Goal: Task Accomplishment & Management: Complete application form

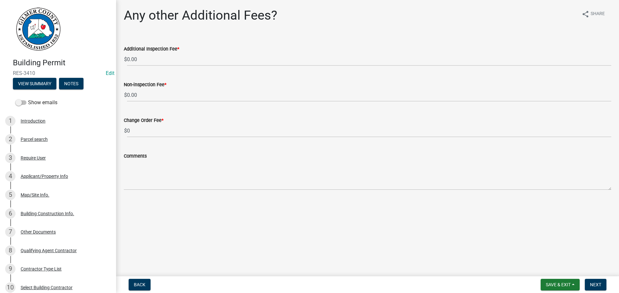
scroll to position [502, 0]
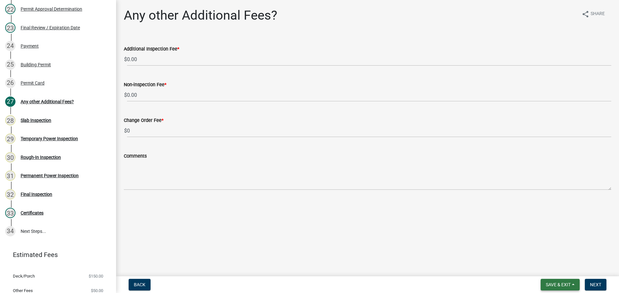
click at [553, 286] on span "Save & Exit" at bounding box center [557, 285] width 25 height 5
click at [554, 272] on button "Save & Exit" at bounding box center [554, 268] width 52 height 15
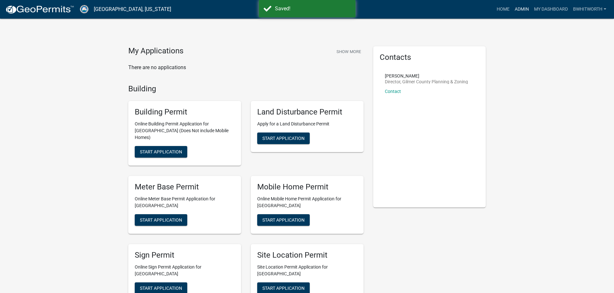
click at [518, 10] on link "Admin" at bounding box center [521, 9] width 19 height 12
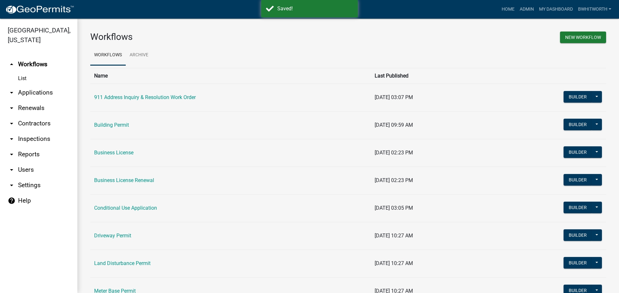
click at [31, 92] on link "arrow_drop_down Applications" at bounding box center [38, 92] width 77 height 15
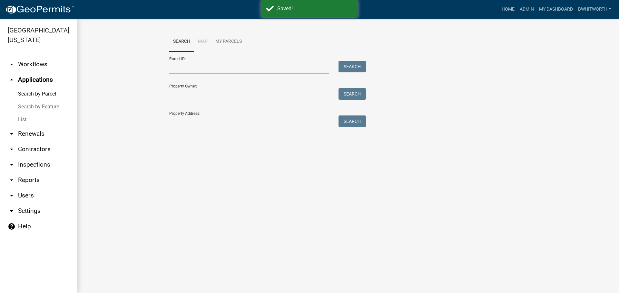
click at [24, 117] on link "List" at bounding box center [38, 119] width 77 height 13
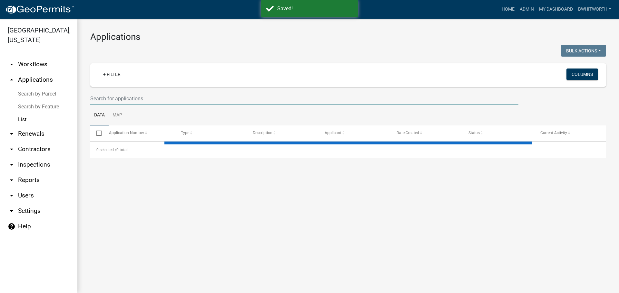
click at [154, 101] on input "text" at bounding box center [304, 98] width 428 height 13
select select "3: 100"
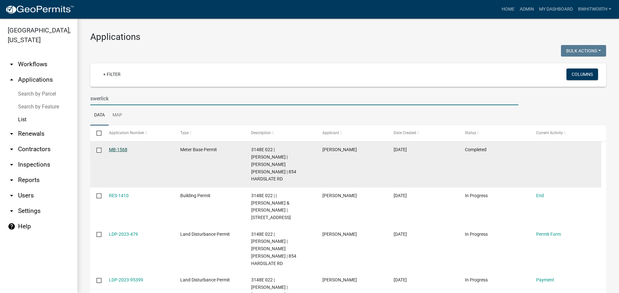
type input "swerlick"
click at [112, 148] on link "MB-1568" at bounding box center [118, 149] width 18 height 5
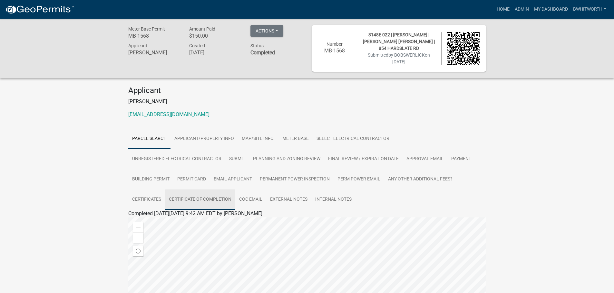
click at [194, 198] on link "Certificate of Completion" at bounding box center [200, 200] width 70 height 21
click at [167, 221] on link "Certificate of Completion" at bounding box center [156, 221] width 56 height 6
click at [548, 128] on div "Meter Base Permit MB-1568 Amount Paid $150.00 Actions View receipt Printer Frie…" at bounding box center [307, 132] width 614 height 226
click at [517, 10] on link "Admin" at bounding box center [521, 9] width 19 height 12
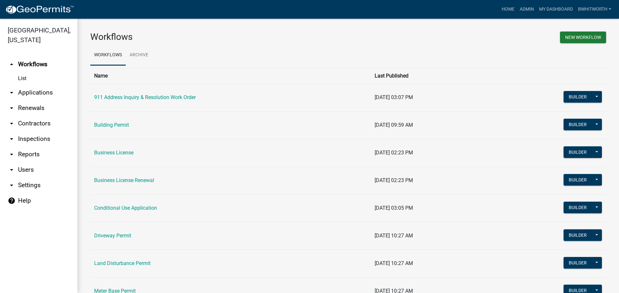
click at [35, 91] on link "arrow_drop_down Applications" at bounding box center [38, 92] width 77 height 15
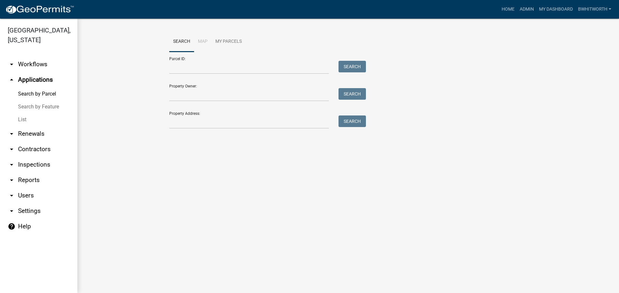
click at [19, 119] on link "List" at bounding box center [38, 119] width 77 height 13
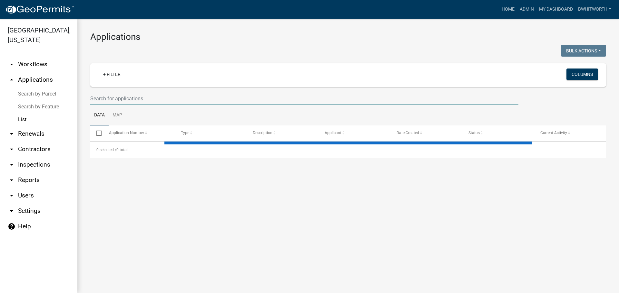
click at [149, 102] on input "text" at bounding box center [304, 98] width 428 height 13
type input "r"
select select "3: 100"
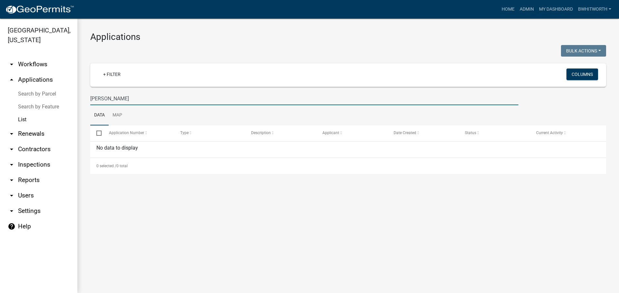
click at [95, 97] on input "[PERSON_NAME]" at bounding box center [304, 98] width 428 height 13
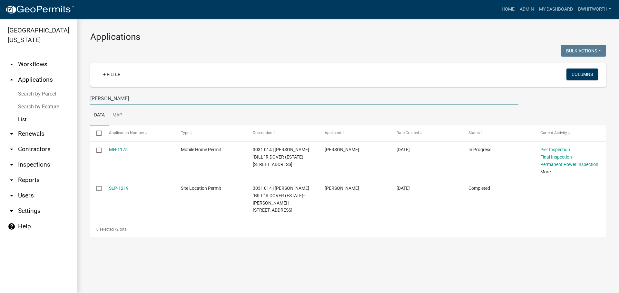
drag, startPoint x: 95, startPoint y: 99, endPoint x: 40, endPoint y: 97, distance: 55.5
click at [46, 99] on div "[GEOGRAPHIC_DATA], [US_STATE] arrow_drop_down Workflows List arrow_drop_up Appl…" at bounding box center [309, 156] width 619 height 275
type input "3178"
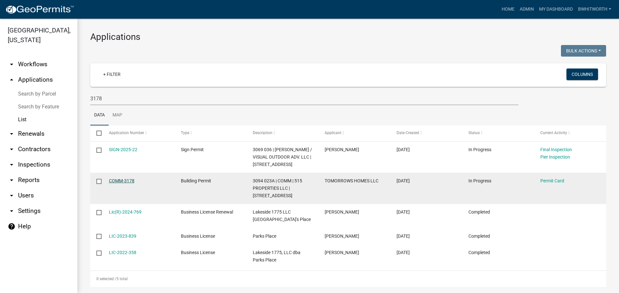
click at [127, 184] on link "COMM-3178" at bounding box center [121, 180] width 25 height 5
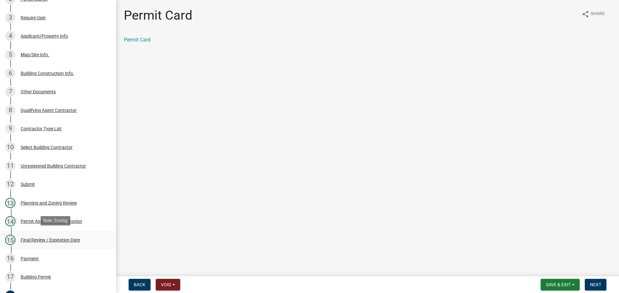
scroll to position [129, 0]
click at [40, 237] on div "Final Review / Expiration Date" at bounding box center [50, 239] width 59 height 5
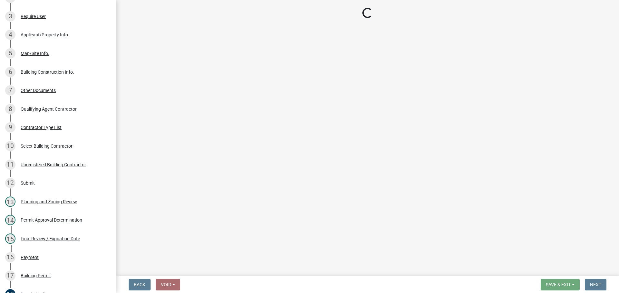
select select "5ce200eb-feb1-496b-8127-7891293955f5"
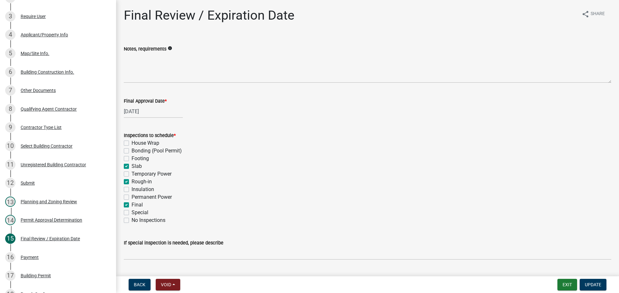
click at [131, 165] on label "Slab" at bounding box center [136, 167] width 10 height 8
click at [131, 165] on input "Slab" at bounding box center [133, 165] width 4 height 4
checkbox input "false"
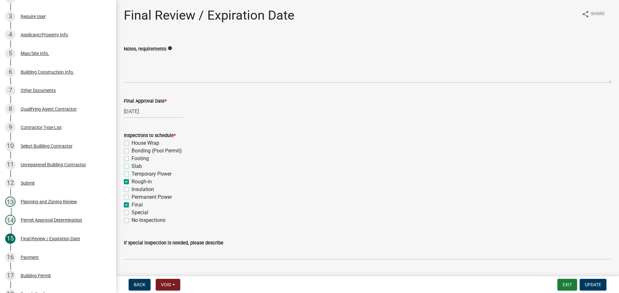
checkbox input "false"
checkbox input "true"
checkbox input "false"
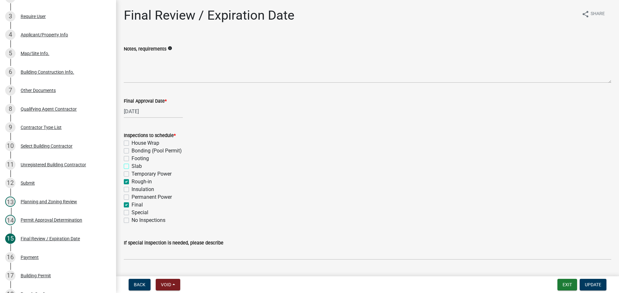
checkbox input "false"
checkbox input "true"
checkbox input "false"
click at [131, 180] on label "Rough-in" at bounding box center [141, 182] width 20 height 8
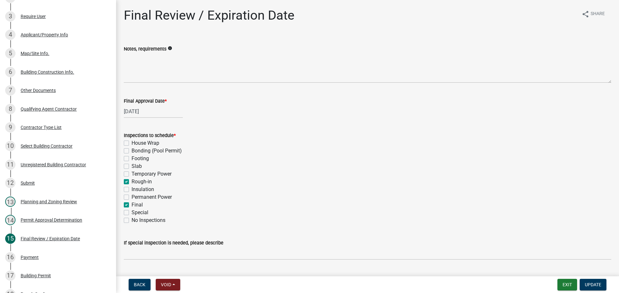
click at [131, 180] on input "Rough-in" at bounding box center [133, 180] width 4 height 4
checkbox input "false"
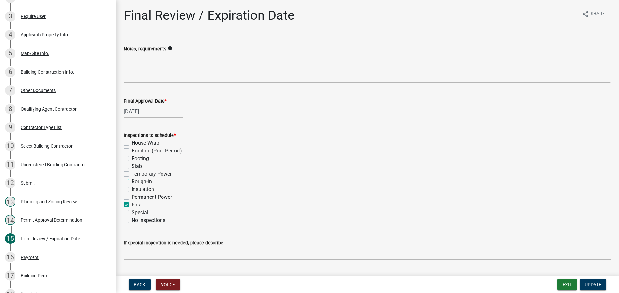
checkbox input "false"
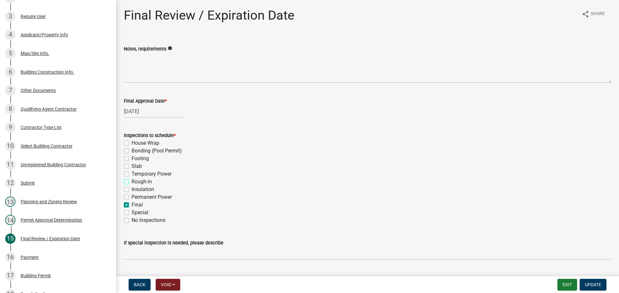
checkbox input "true"
checkbox input "false"
click at [595, 282] on button "Update" at bounding box center [592, 285] width 27 height 12
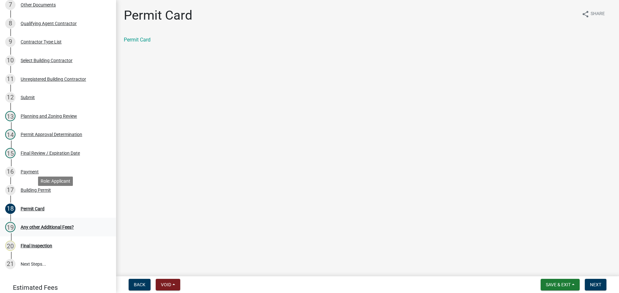
scroll to position [226, 0]
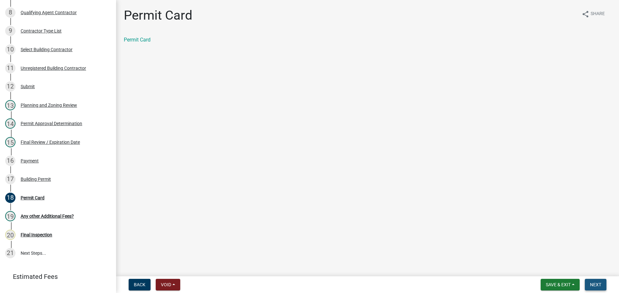
click at [592, 285] on span "Next" at bounding box center [595, 285] width 11 height 5
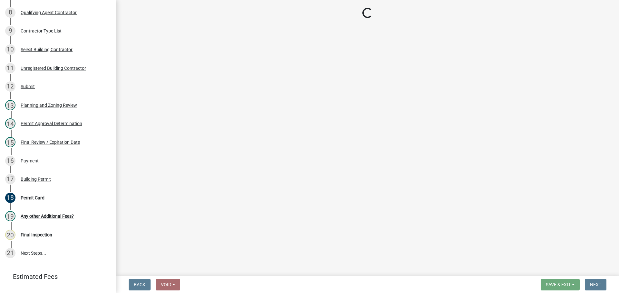
scroll to position [257, 0]
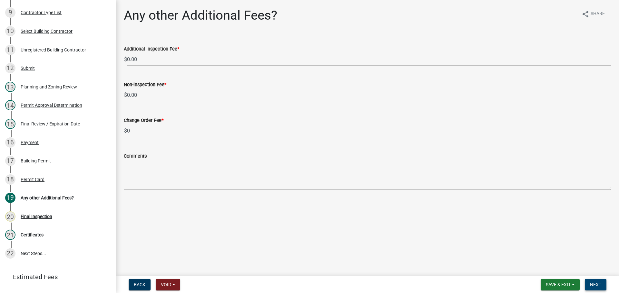
click at [598, 282] on button "Next" at bounding box center [595, 285] width 22 height 12
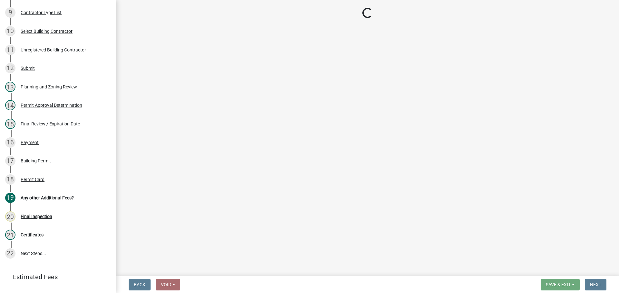
scroll to position [238, 0]
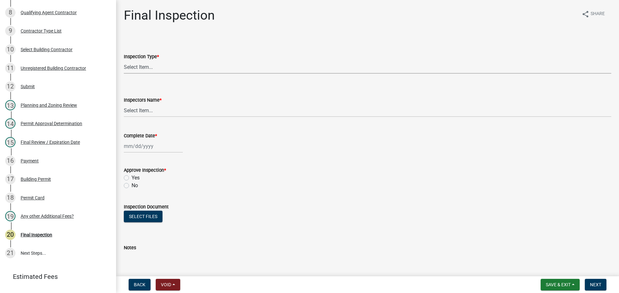
click at [133, 67] on select "Select Item... Final" at bounding box center [367, 67] width 487 height 13
click at [124, 61] on select "Select Item... Final" at bounding box center [367, 67] width 487 height 13
select select "895eead6-d784-4fdc-a4a3-66a9075c153d"
click at [141, 110] on select "Select Item... [PERSON_NAME] ([PERSON_NAME]) [PERSON_NAME] ([PERSON_NAME]) Engi…" at bounding box center [367, 110] width 487 height 13
select select "7c10ce63-ccfd-4257-ac60-a1c0b24e7b7a"
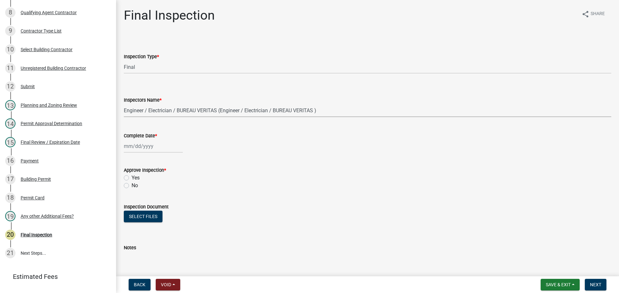
click at [124, 104] on select "Select Item... [PERSON_NAME] ([PERSON_NAME]) [PERSON_NAME] ([PERSON_NAME]) Engi…" at bounding box center [367, 110] width 487 height 13
select select "8"
select select "2025"
click at [149, 146] on div "[PERSON_NAME] Feb Mar Apr [PERSON_NAME][DATE] Oct Nov [DATE] 1526 1527 1528 152…" at bounding box center [153, 146] width 59 height 13
click at [130, 222] on div "25" at bounding box center [130, 222] width 10 height 10
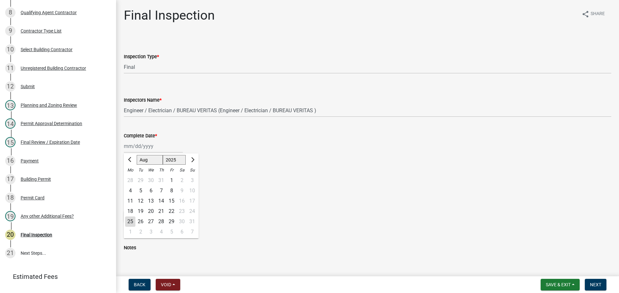
type input "[DATE]"
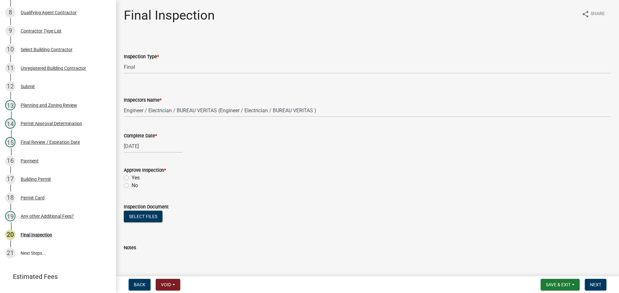
click at [131, 178] on label "Yes" at bounding box center [135, 178] width 8 height 8
click at [131, 178] on input "Yes" at bounding box center [133, 176] width 4 height 4
radio input "true"
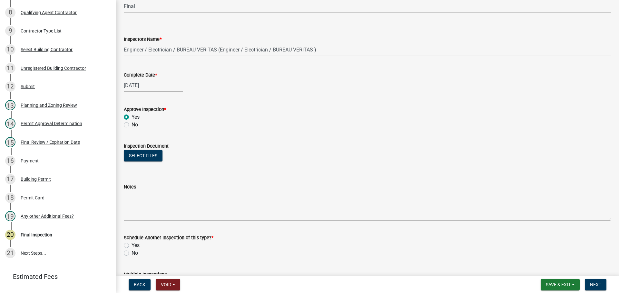
scroll to position [104, 0]
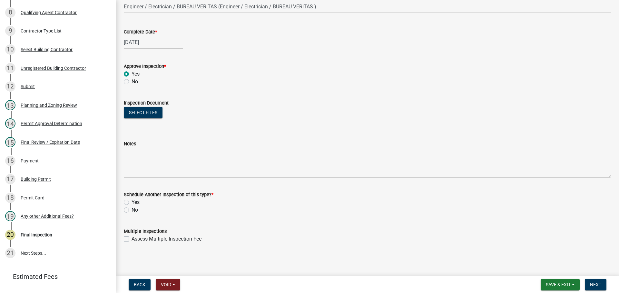
click at [123, 210] on div "Schedule Another Inspection of this type? * Yes No" at bounding box center [367, 198] width 497 height 31
click at [131, 209] on label "No" at bounding box center [134, 211] width 6 height 8
click at [131, 209] on input "No" at bounding box center [133, 209] width 4 height 4
radio input "true"
click at [594, 283] on span "Next" at bounding box center [595, 285] width 11 height 5
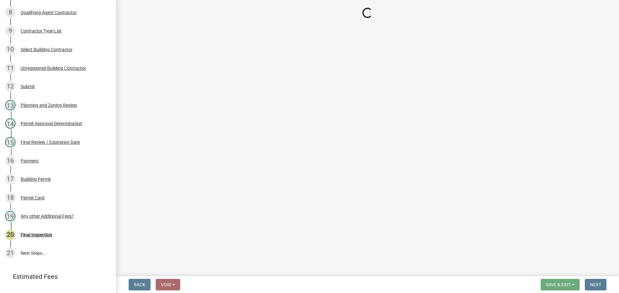
scroll to position [257, 0]
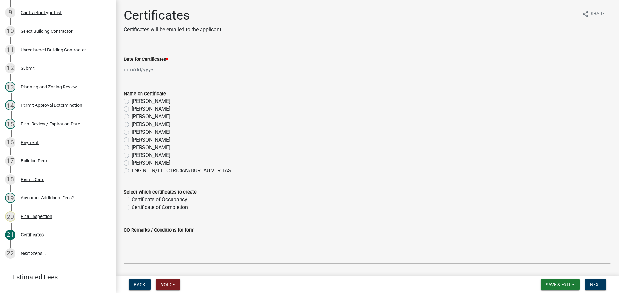
click at [137, 67] on div at bounding box center [153, 69] width 59 height 13
select select "8"
select select "2025"
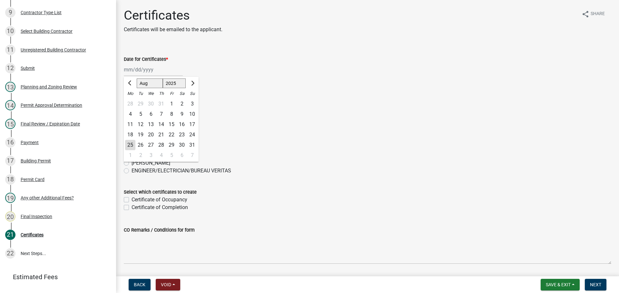
click at [131, 145] on div "25" at bounding box center [130, 145] width 10 height 10
type input "[DATE]"
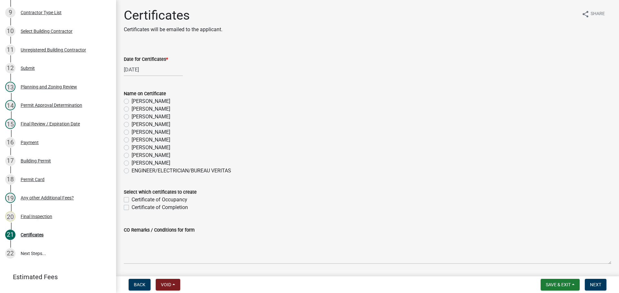
click at [131, 170] on label "ENGINEER/ELECTRICIAN/BUREAU VERITAS" at bounding box center [181, 171] width 100 height 8
click at [131, 170] on input "ENGINEER/ELECTRICIAN/BUREAU VERITAS" at bounding box center [133, 169] width 4 height 4
radio input "true"
click at [131, 201] on label "Certificate of Occupancy" at bounding box center [159, 200] width 56 height 8
click at [131, 200] on input "Certificate of Occupancy" at bounding box center [133, 198] width 4 height 4
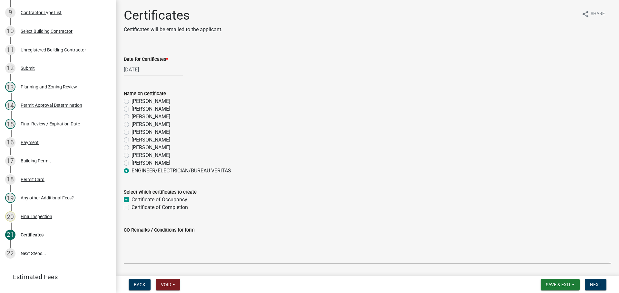
checkbox input "true"
checkbox input "false"
click at [598, 284] on span "Next" at bounding box center [595, 285] width 11 height 5
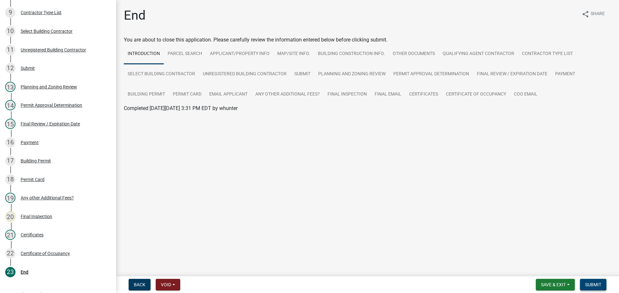
click at [587, 284] on span "Submit" at bounding box center [593, 285] width 16 height 5
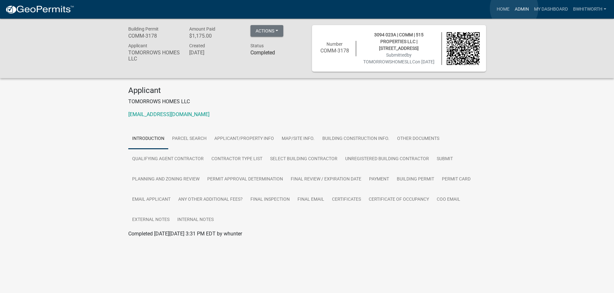
click at [514, 8] on link "Admin" at bounding box center [521, 9] width 19 height 12
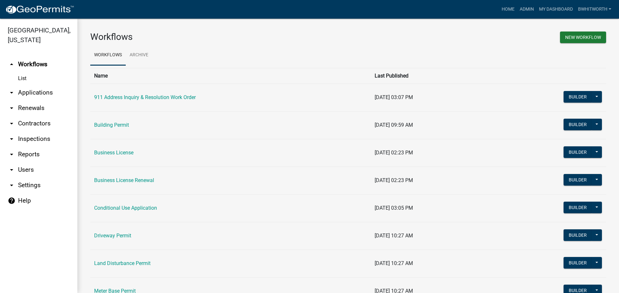
click at [38, 92] on link "arrow_drop_down Applications" at bounding box center [38, 92] width 77 height 15
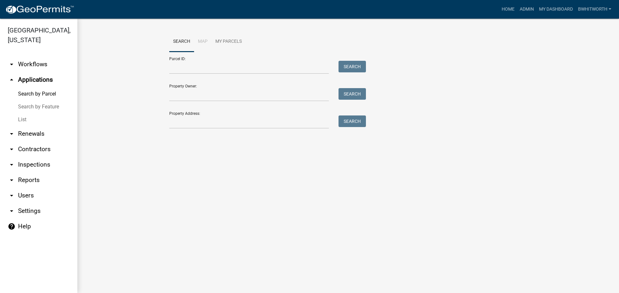
click at [18, 118] on link "List" at bounding box center [38, 119] width 77 height 13
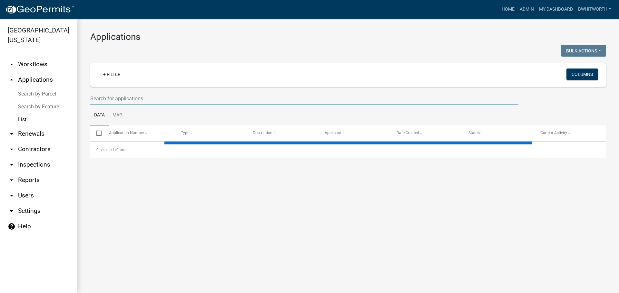
click at [122, 101] on input "text" at bounding box center [304, 98] width 428 height 13
select select "3: 100"
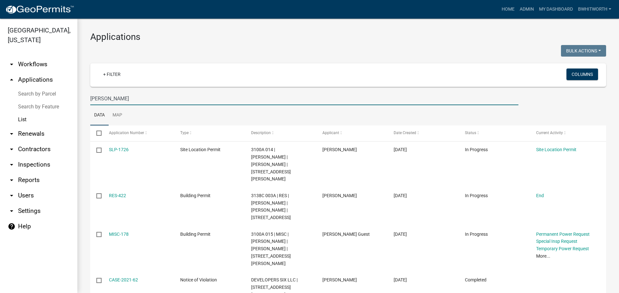
type input "[PERSON_NAME]"
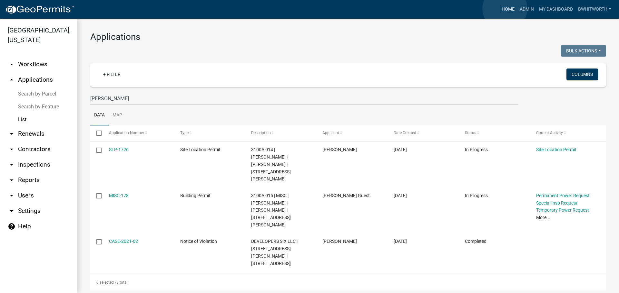
click at [505, 9] on link "Home" at bounding box center [508, 9] width 18 height 12
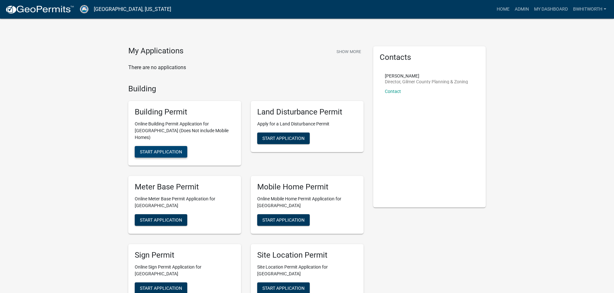
click at [162, 146] on button "Start Application" at bounding box center [161, 152] width 53 height 12
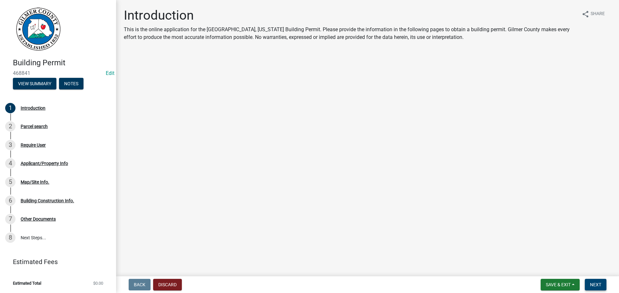
click at [600, 285] on span "Next" at bounding box center [595, 285] width 11 height 5
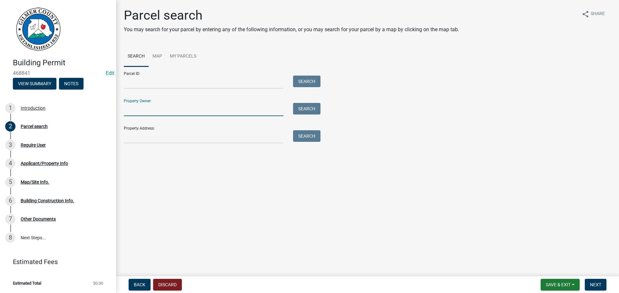
drag, startPoint x: 151, startPoint y: 110, endPoint x: 149, endPoint y: 107, distance: 3.5
click at [151, 110] on input "Property Owner:" at bounding box center [203, 109] width 159 height 13
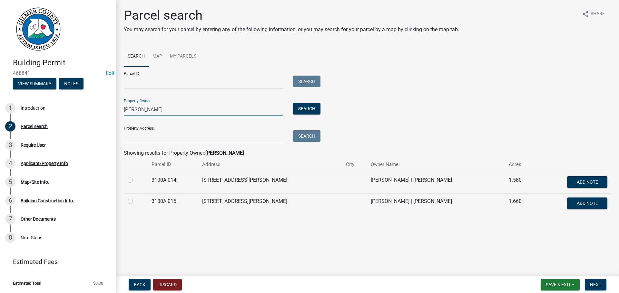
type input "[PERSON_NAME]"
click at [135, 177] on label at bounding box center [135, 177] width 0 height 0
click at [135, 180] on 014 "radio" at bounding box center [137, 179] width 4 height 4
radio 014 "true"
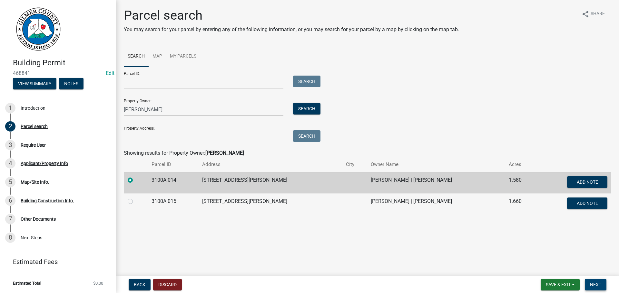
click at [598, 281] on button "Next" at bounding box center [595, 285] width 22 height 12
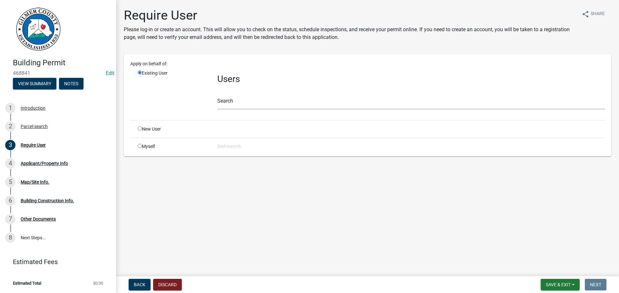
click at [249, 95] on div "Search" at bounding box center [410, 98] width 387 height 22
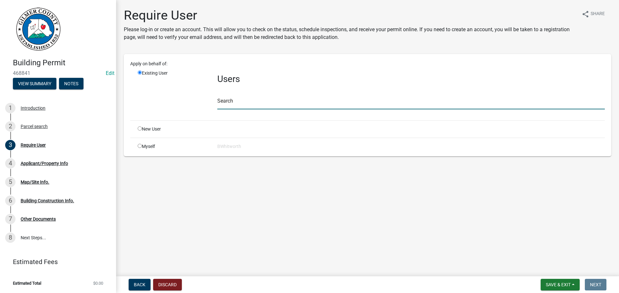
drag, startPoint x: 254, startPoint y: 109, endPoint x: 255, endPoint y: 104, distance: 5.1
click at [253, 108] on input "text" at bounding box center [410, 102] width 387 height 13
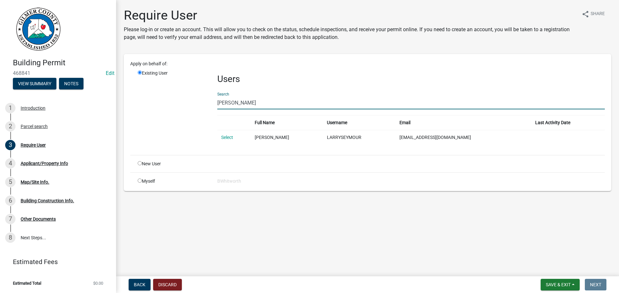
type input "[PERSON_NAME]"
click at [229, 139] on link "Select" at bounding box center [227, 137] width 12 height 5
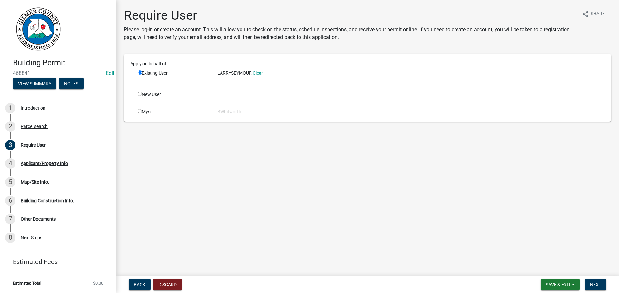
click at [302, 150] on main "Require User Please log-in or create an account. This will allow you to check o…" at bounding box center [367, 137] width 503 height 274
click at [597, 281] on button "Next" at bounding box center [595, 285] width 22 height 12
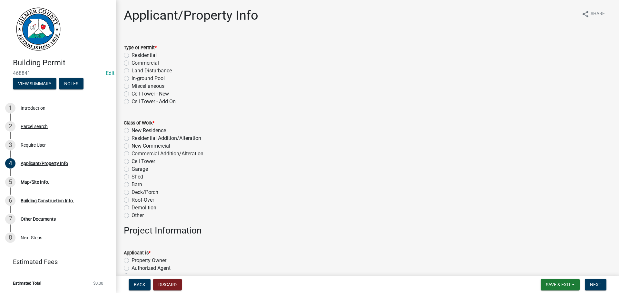
click at [131, 56] on label "Residential" at bounding box center [143, 56] width 25 height 8
click at [131, 56] on input "Residential" at bounding box center [133, 54] width 4 height 4
radio input "true"
click at [131, 130] on label "New Residence" at bounding box center [148, 131] width 34 height 8
click at [131, 130] on input "New Residence" at bounding box center [133, 129] width 4 height 4
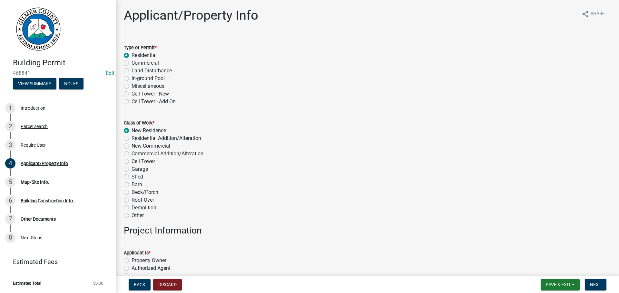
radio input "true"
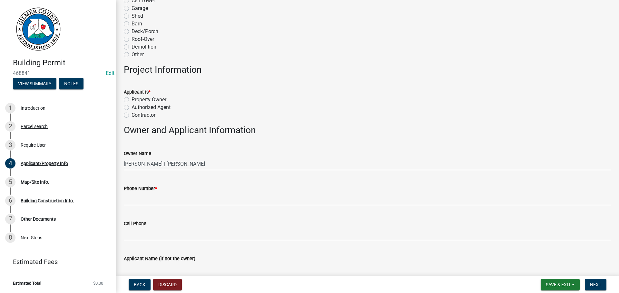
scroll to position [226, 0]
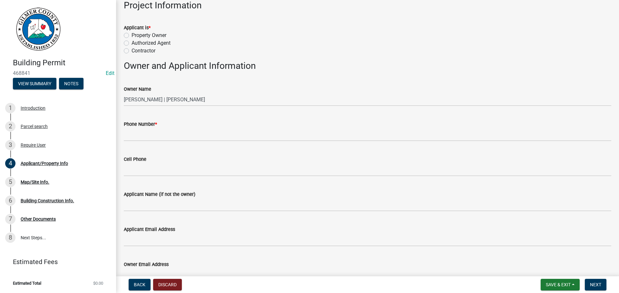
click at [131, 34] on label "Property Owner" at bounding box center [148, 36] width 35 height 8
click at [131, 34] on input "Property Owner" at bounding box center [133, 34] width 4 height 4
radio input "true"
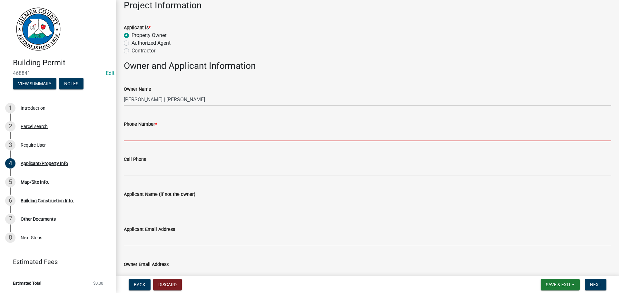
click at [172, 135] on input "Phone Number *" at bounding box center [367, 134] width 487 height 13
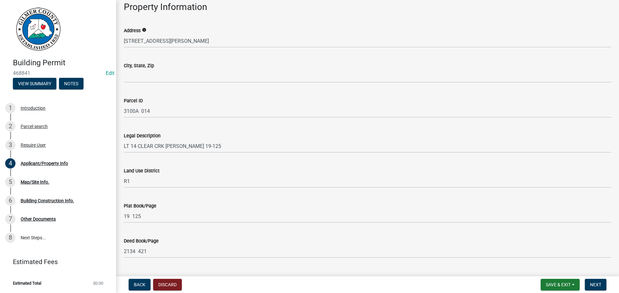
scroll to position [515, 0]
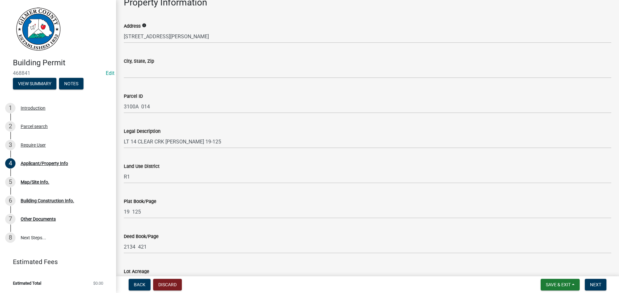
type input "[PHONE_NUMBER]"
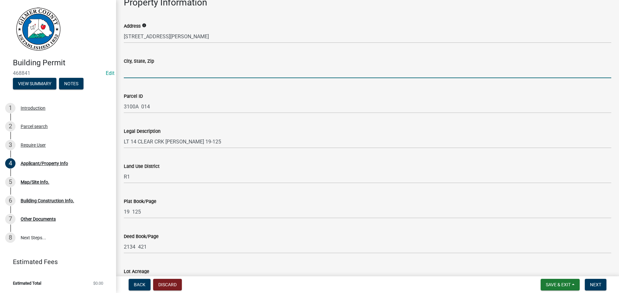
click at [131, 69] on input "City, State, Zip" at bounding box center [367, 71] width 487 height 13
type input "TALKING ROCK 30175"
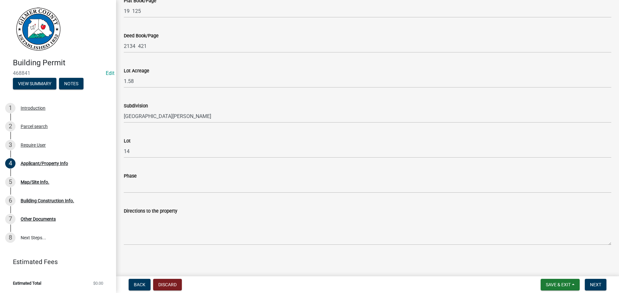
scroll to position [718, 0]
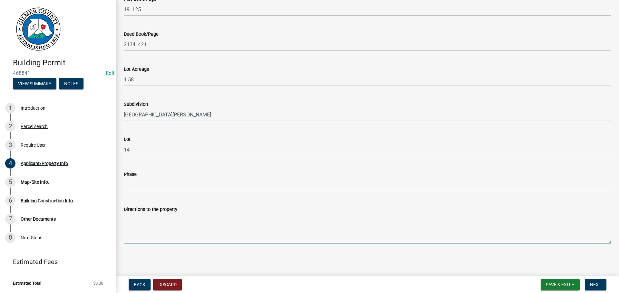
click at [170, 221] on textarea "Directions to the property" at bounding box center [367, 229] width 487 height 30
click at [131, 223] on textarea "Directions to the property" at bounding box center [367, 229] width 487 height 30
paste textarea "[GEOGRAPHIC_DATA], [GEOGRAPHIC_DATA][PERSON_NAME] ON [PERSON_NAME] DR, SITE ON …"
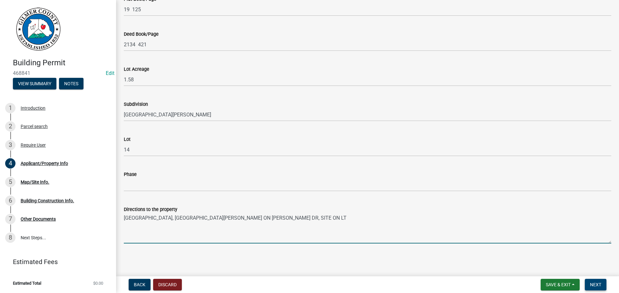
type textarea "[GEOGRAPHIC_DATA], [GEOGRAPHIC_DATA][PERSON_NAME] ON [PERSON_NAME] DR, SITE ON …"
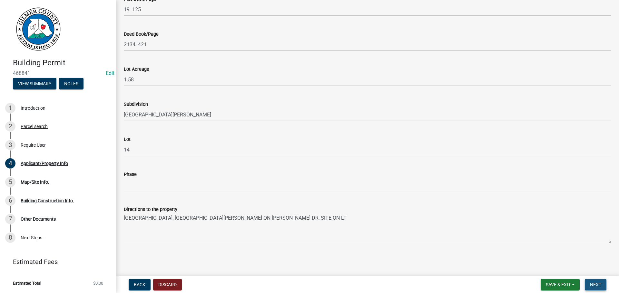
click at [592, 285] on span "Next" at bounding box center [595, 285] width 11 height 5
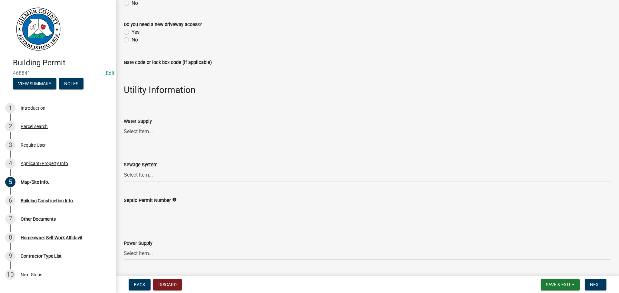
scroll to position [515, 0]
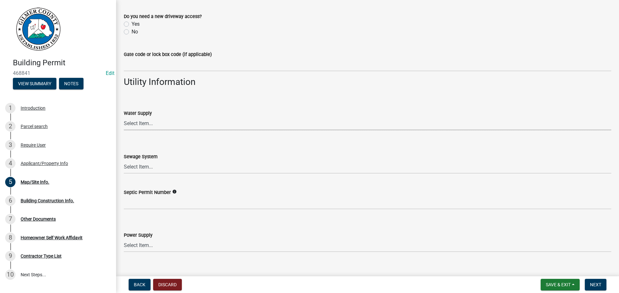
click at [158, 124] on select "Select Item... Well Community Public Spring" at bounding box center [367, 123] width 487 height 13
click at [124, 117] on select "Select Item... Well Community Public Spring" at bounding box center [367, 123] width 487 height 13
select select "6d3c22a4-bb85-4608-b1e4-8a8b34b9a216"
click at [153, 167] on select "Select Item... Septic Community Public" at bounding box center [367, 167] width 487 height 13
click at [124, 161] on select "Select Item... Septic Community Public" at bounding box center [367, 167] width 487 height 13
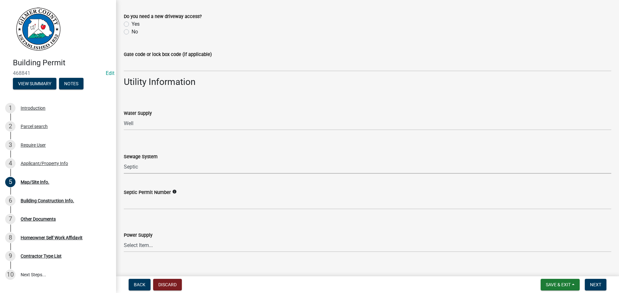
select select "92a37e23-3b7d-408e-b3c7-0afbe39b0942"
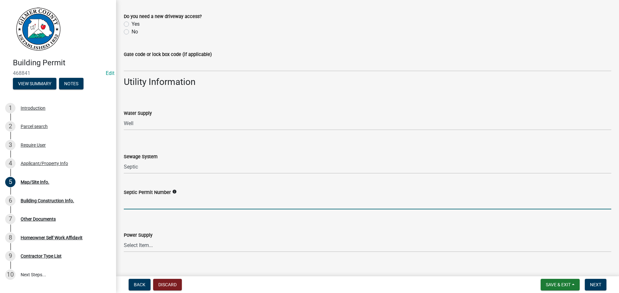
click at [148, 201] on input "Septic Permit Number" at bounding box center [367, 203] width 487 height 13
type input "05855"
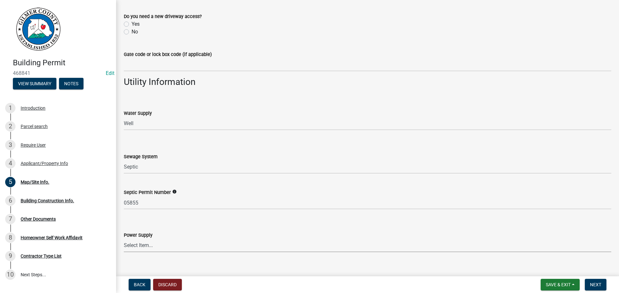
click at [147, 243] on select "Select Item... Amicalola EMC [GEOGRAPHIC_DATA] EMC Tri-State Power [US_STATE] P…" at bounding box center [367, 245] width 487 height 13
click at [124, 239] on select "Select Item... Amicalola EMC [GEOGRAPHIC_DATA] EMC Tri-State Power [US_STATE] P…" at bounding box center [367, 245] width 487 height 13
select select "c9feaa94-b03b-4165-97cf-90fdf63947c5"
click at [597, 286] on span "Next" at bounding box center [595, 285] width 11 height 5
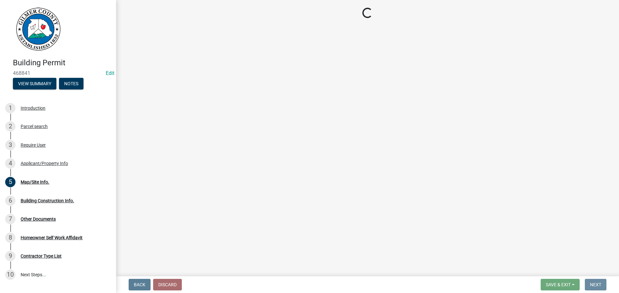
scroll to position [0, 0]
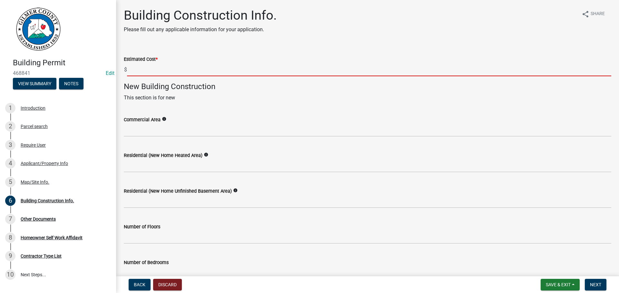
click at [142, 70] on input "text" at bounding box center [369, 69] width 484 height 13
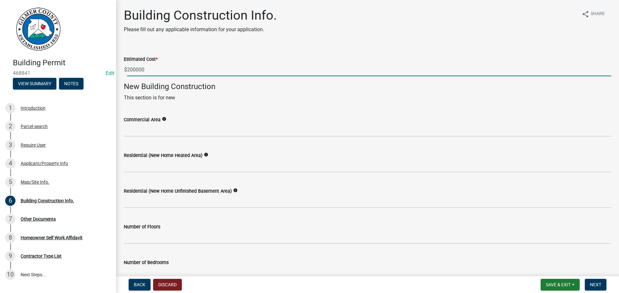
type input "200000"
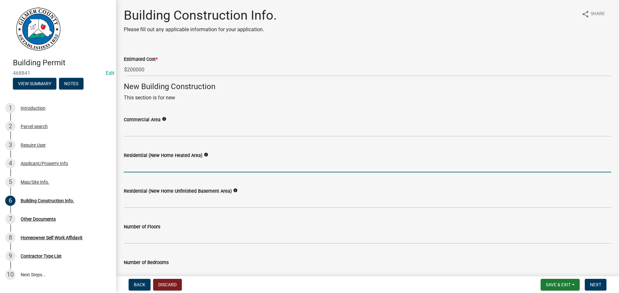
click at [138, 164] on input "text" at bounding box center [367, 165] width 487 height 13
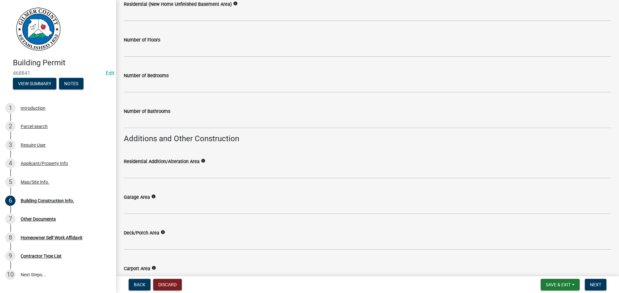
scroll to position [193, 0]
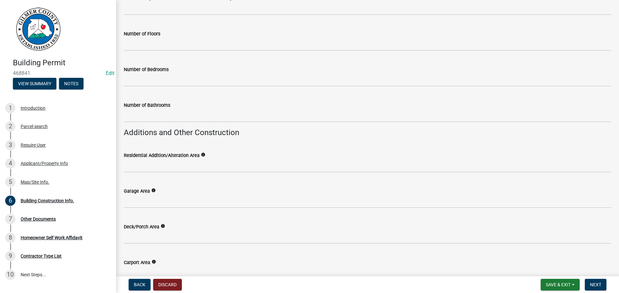
type input "1200"
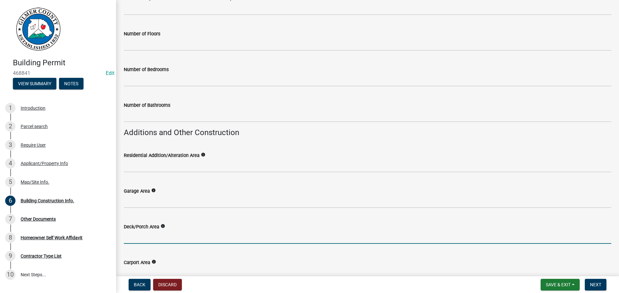
click at [157, 236] on input "text" at bounding box center [367, 237] width 487 height 13
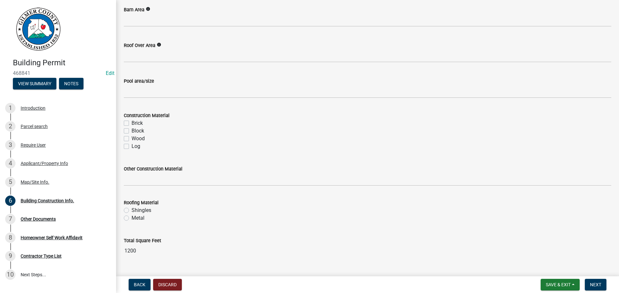
scroll to position [533, 0]
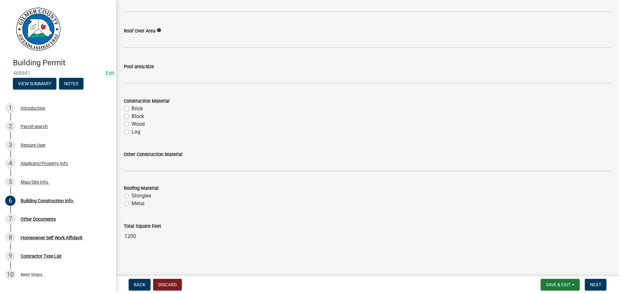
type input "400"
click at [534, 246] on wm-data-entity-input "Total Square Feet 1200" at bounding box center [367, 231] width 487 height 35
click at [594, 284] on span "Next" at bounding box center [595, 285] width 11 height 5
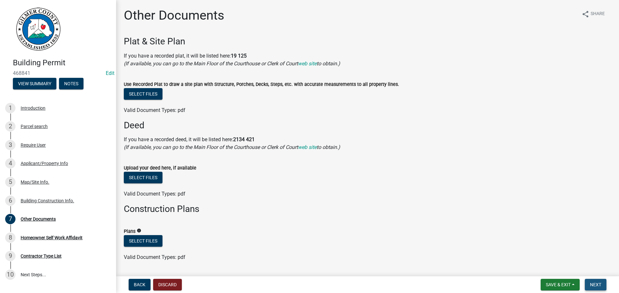
click at [590, 285] on span "Next" at bounding box center [595, 285] width 11 height 5
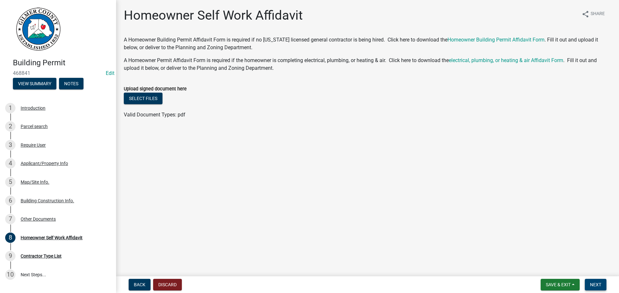
click at [592, 284] on span "Next" at bounding box center [595, 285] width 11 height 5
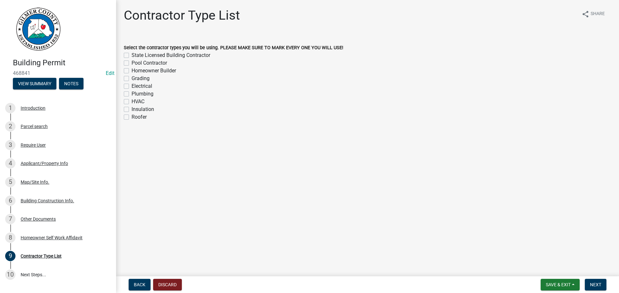
click at [131, 69] on label "Homeowner Builder" at bounding box center [153, 71] width 44 height 8
click at [131, 69] on input "Homeowner Builder" at bounding box center [133, 69] width 4 height 4
checkbox input "true"
checkbox input "false"
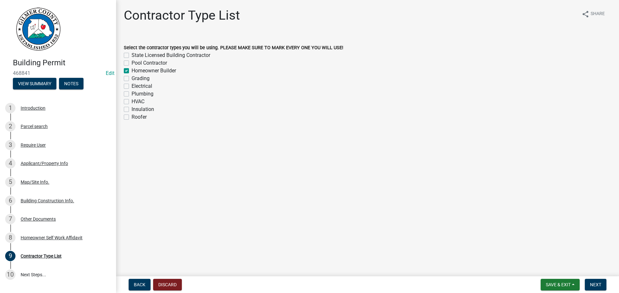
checkbox input "true"
checkbox input "false"
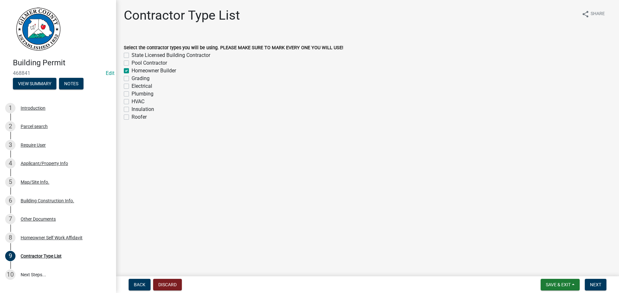
checkbox input "false"
click at [593, 286] on span "Next" at bounding box center [595, 285] width 11 height 5
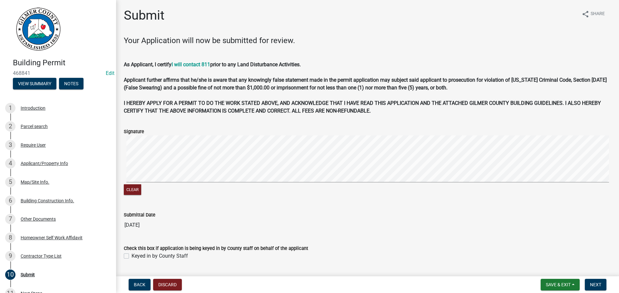
click at [131, 256] on label "Keyed in by County Staff" at bounding box center [159, 257] width 56 height 8
click at [131, 256] on input "Keyed in by County Staff" at bounding box center [133, 255] width 4 height 4
checkbox input "true"
click at [591, 283] on span "Next" at bounding box center [595, 285] width 11 height 5
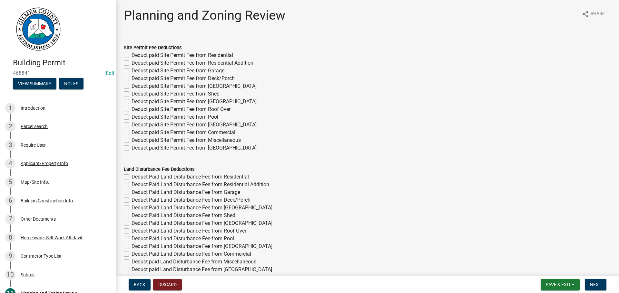
click at [131, 55] on label "Deduct paid Site Permit Fee from Residential" at bounding box center [181, 56] width 101 height 8
click at [131, 55] on input "Deduct paid Site Permit Fee from Residential" at bounding box center [133, 54] width 4 height 4
checkbox input "true"
checkbox input "false"
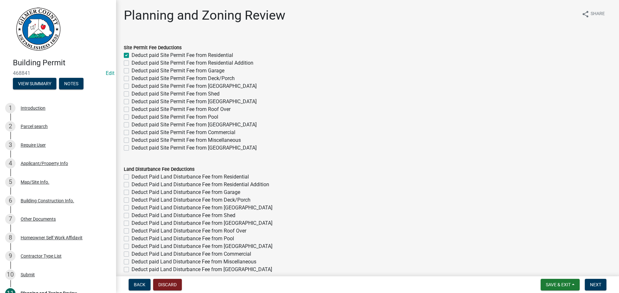
checkbox input "false"
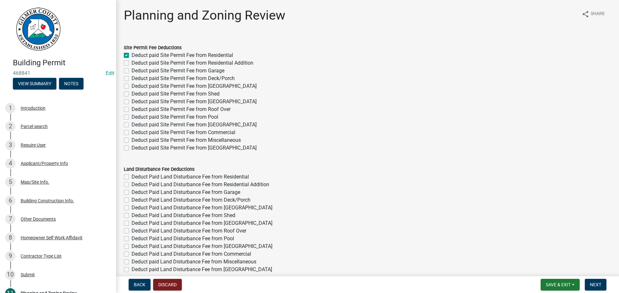
checkbox input "false"
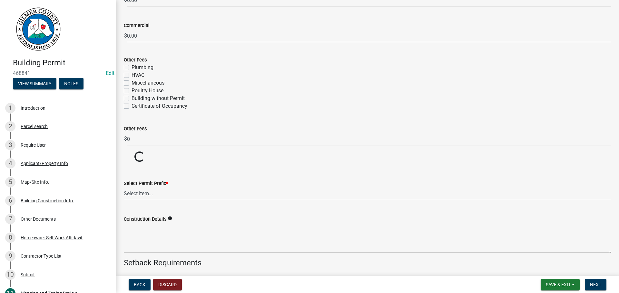
scroll to position [1155, 0]
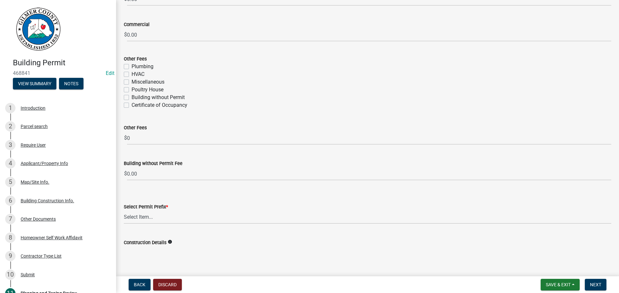
click at [131, 105] on label "Certificate of Occupancy" at bounding box center [159, 105] width 56 height 8
click at [131, 105] on input "Certificate of Occupancy" at bounding box center [133, 103] width 4 height 4
checkbox input "true"
checkbox input "false"
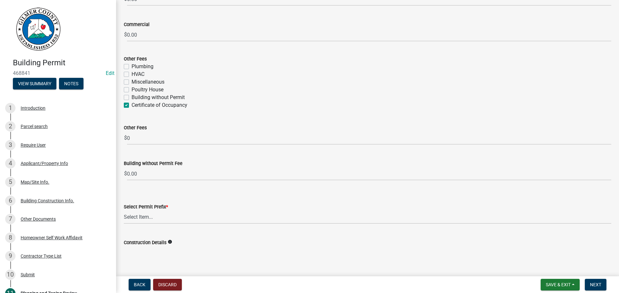
checkbox input "false"
checkbox input "true"
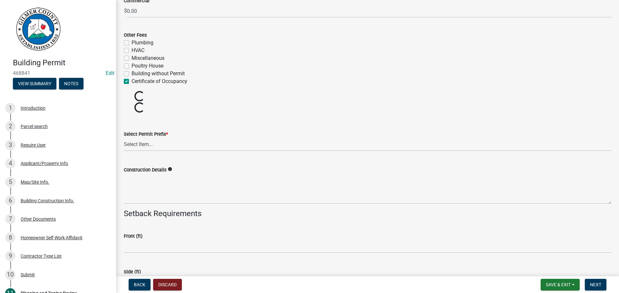
scroll to position [1220, 0]
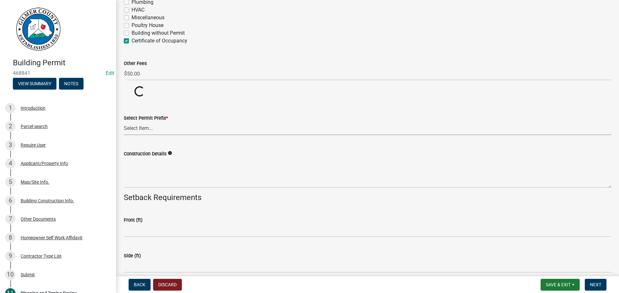
click at [141, 127] on select "Select Item... RES COMM MB LAND POOL MISC CELL TOWER - NEW CELL TOWER - ADD ON" at bounding box center [367, 128] width 487 height 13
click at [124, 122] on select "Select Item... RES COMM MB LAND POOL MISC CELL TOWER - NEW CELL TOWER - ADD ON" at bounding box center [367, 128] width 487 height 13
select select "b5c39336-92b9-49ce-a0a5-4e9e9babf743"
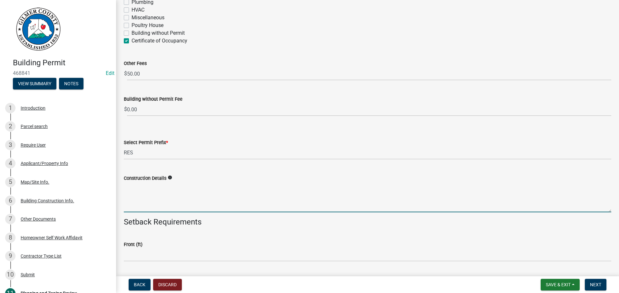
click at [151, 204] on textarea "Construction Details" at bounding box center [367, 197] width 487 height 30
type textarea "NEW HOME"
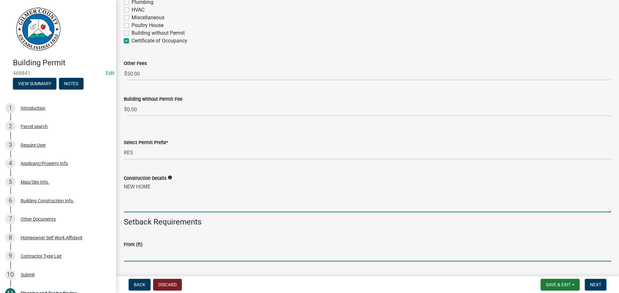
drag, startPoint x: 174, startPoint y: 257, endPoint x: 168, endPoint y: 254, distance: 6.8
click at [174, 257] on input "text" at bounding box center [367, 255] width 487 height 13
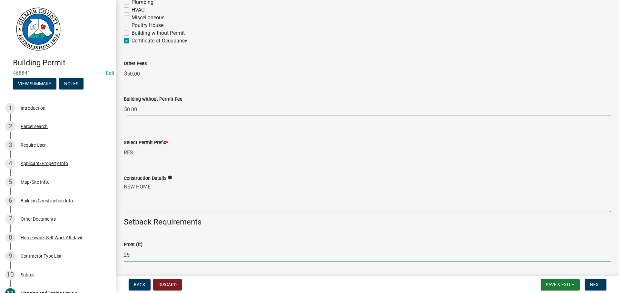
type input "25"
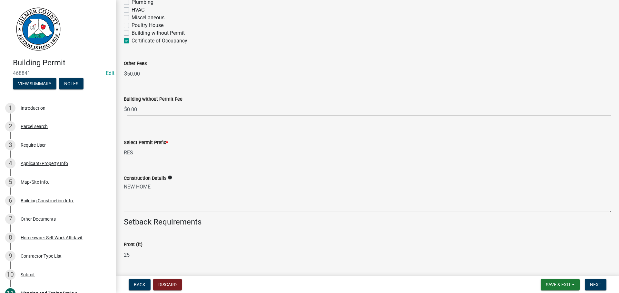
scroll to position [1374, 0]
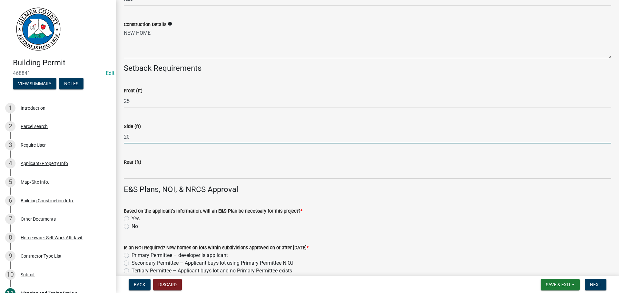
type input "20"
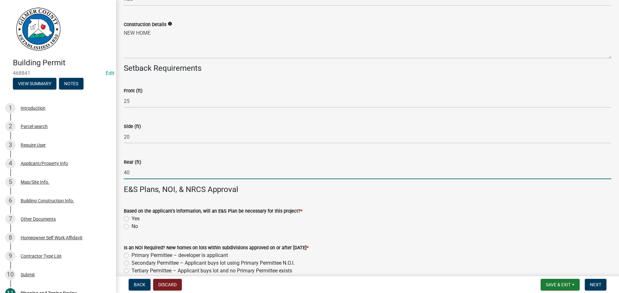
type input "40"
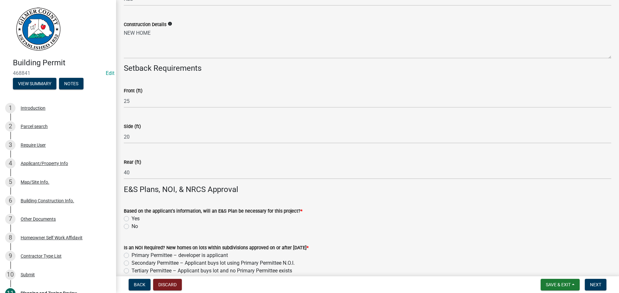
click at [438, 180] on wm-data-entity-input "Rear (ft) 40" at bounding box center [367, 167] width 487 height 36
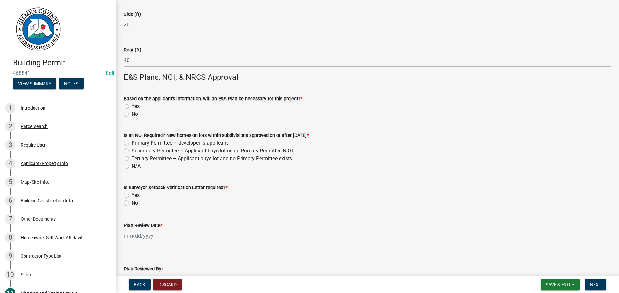
scroll to position [1503, 0]
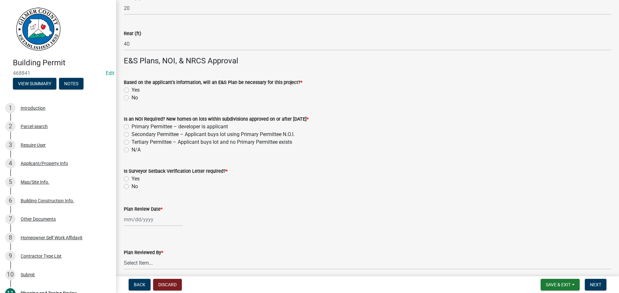
click at [131, 98] on label "No" at bounding box center [134, 98] width 6 height 8
click at [131, 98] on input "No" at bounding box center [133, 96] width 4 height 4
radio input "true"
click at [131, 149] on label "N/A" at bounding box center [135, 150] width 9 height 8
click at [131, 149] on input "N/A" at bounding box center [133, 148] width 4 height 4
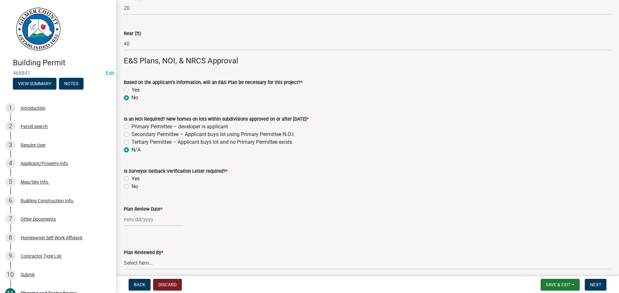
radio input "true"
click at [131, 187] on label "No" at bounding box center [134, 187] width 6 height 8
click at [131, 187] on input "No" at bounding box center [133, 185] width 4 height 4
radio input "true"
click at [129, 225] on div at bounding box center [153, 219] width 59 height 13
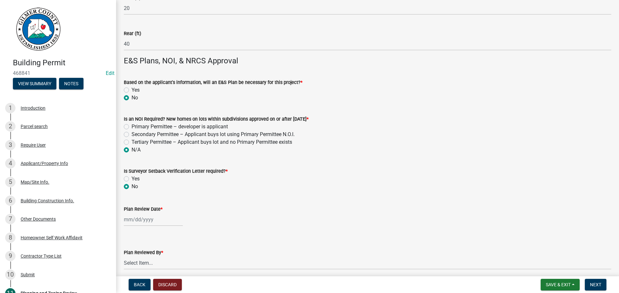
select select "8"
select select "2025"
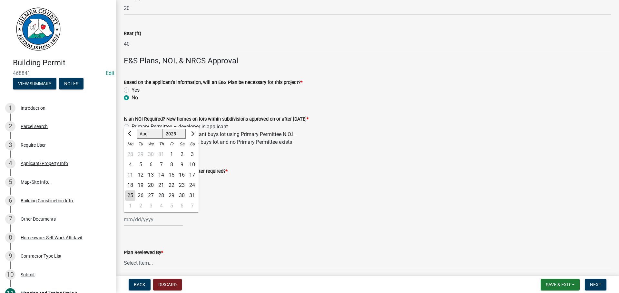
click at [131, 197] on div "25" at bounding box center [130, 196] width 10 height 10
type input "[DATE]"
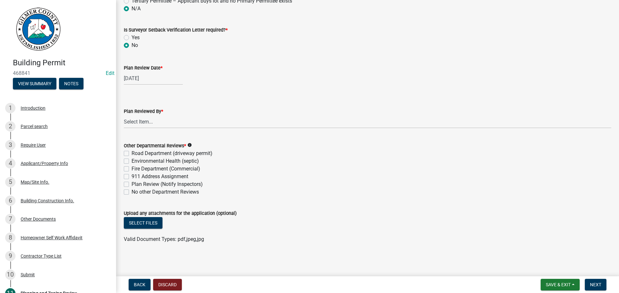
scroll to position [1644, 0]
click at [146, 123] on select "Select Item... [PERSON_NAME] [PERSON_NAME] [PERSON_NAME] [PERSON_NAME] [PERSON_…" at bounding box center [367, 121] width 487 height 13
click at [124, 115] on select "Select Item... [PERSON_NAME] [PERSON_NAME] [PERSON_NAME] [PERSON_NAME] [PERSON_…" at bounding box center [367, 121] width 487 height 13
select select "f66b4cef-93c9-440c-84d8-a2c8d35cb7c1"
click at [137, 221] on button "Select files" at bounding box center [143, 223] width 39 height 12
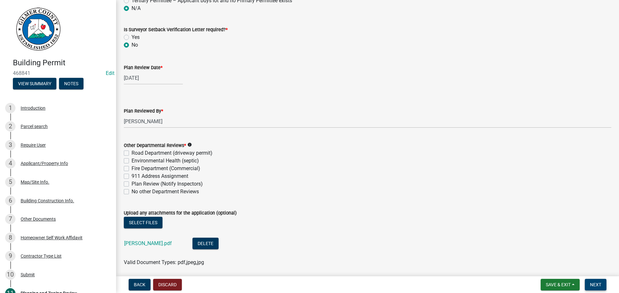
click at [600, 283] on span "Next" at bounding box center [595, 285] width 11 height 5
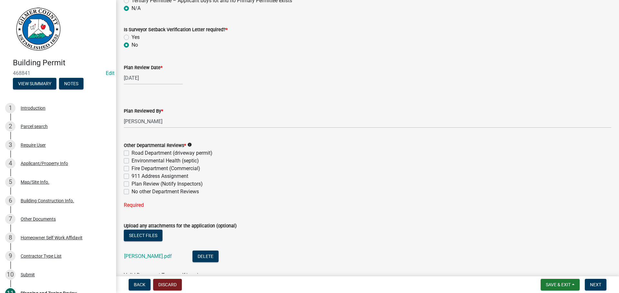
click at [131, 192] on label "No other Department Reviews" at bounding box center [164, 192] width 67 height 8
click at [131, 192] on input "No other Department Reviews" at bounding box center [133, 190] width 4 height 4
checkbox input "true"
checkbox input "false"
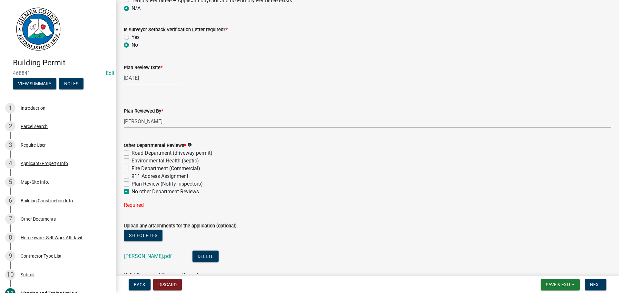
checkbox input "false"
checkbox input "true"
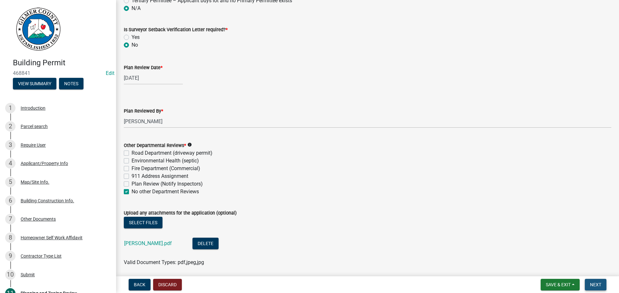
click at [593, 284] on span "Next" at bounding box center [595, 285] width 11 height 5
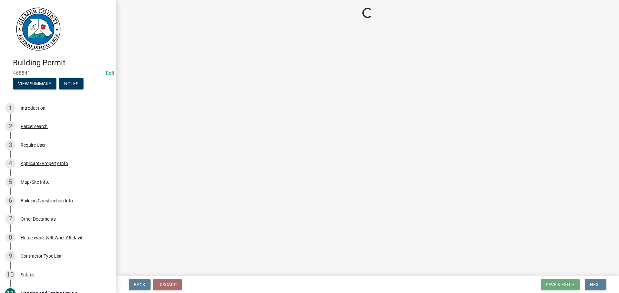
scroll to position [0, 0]
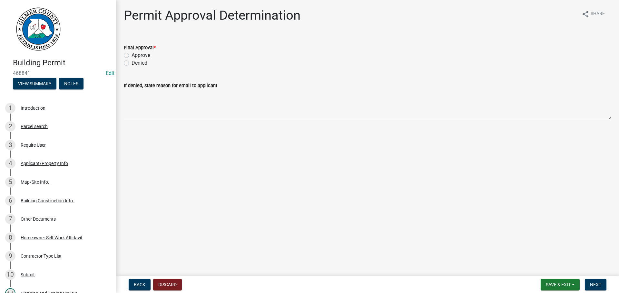
click at [131, 54] on label "Approve" at bounding box center [140, 56] width 19 height 8
click at [131, 54] on input "Approve" at bounding box center [133, 54] width 4 height 4
radio input "true"
click at [592, 285] on span "Next" at bounding box center [595, 285] width 11 height 5
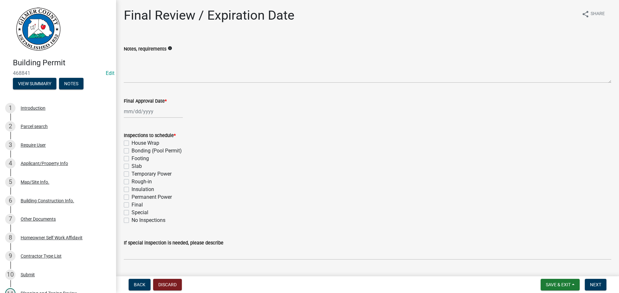
select select "8"
select select "2025"
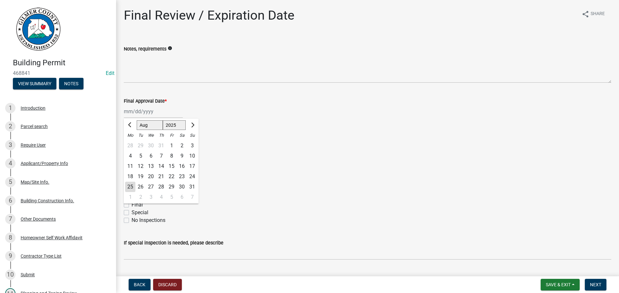
click at [146, 113] on div "[PERSON_NAME] Feb Mar Apr [PERSON_NAME][DATE] Oct Nov [DATE] 1526 1527 1528 152…" at bounding box center [153, 111] width 59 height 13
click at [131, 187] on div "25" at bounding box center [130, 187] width 10 height 10
type input "[DATE]"
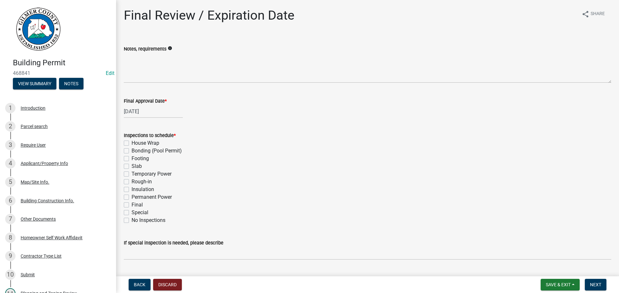
click at [131, 158] on label "Footing" at bounding box center [139, 159] width 17 height 8
click at [131, 158] on input "Footing" at bounding box center [133, 157] width 4 height 4
checkbox input "true"
checkbox input "false"
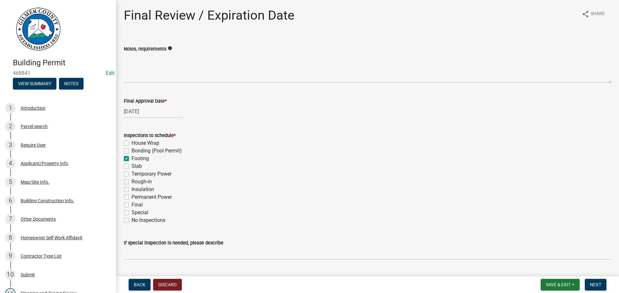
checkbox input "true"
checkbox input "false"
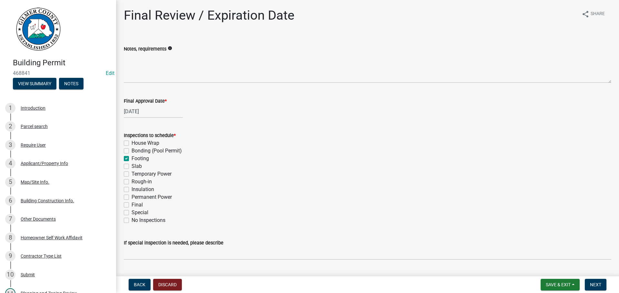
checkbox input "false"
click at [131, 173] on label "Temporary Power" at bounding box center [151, 174] width 40 height 8
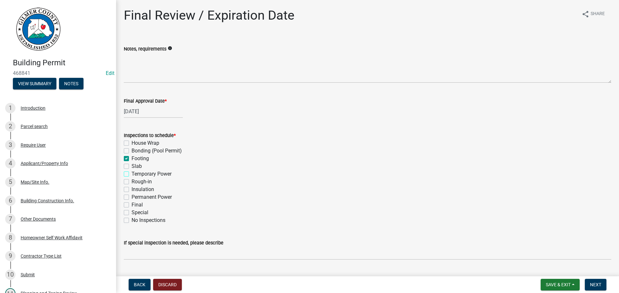
click at [131, 173] on input "Temporary Power" at bounding box center [133, 172] width 4 height 4
checkbox input "true"
checkbox input "false"
checkbox input "true"
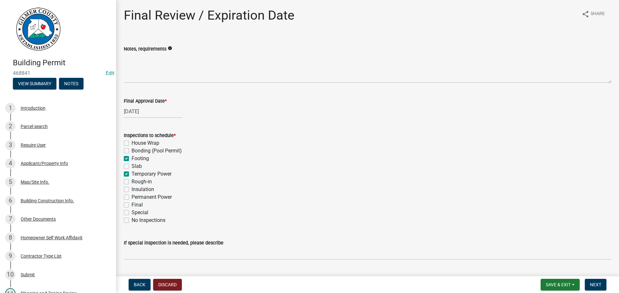
checkbox input "false"
checkbox input "true"
checkbox input "false"
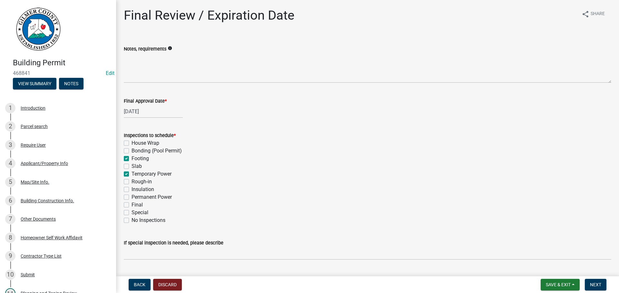
checkbox input "false"
click at [131, 197] on label "Permanent Power" at bounding box center [151, 198] width 40 height 8
click at [131, 197] on input "Permanent Power" at bounding box center [133, 196] width 4 height 4
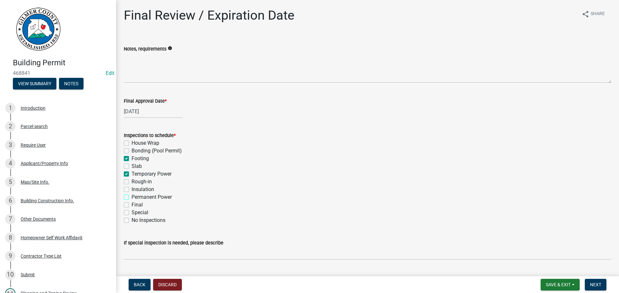
checkbox input "true"
checkbox input "false"
checkbox input "true"
checkbox input "false"
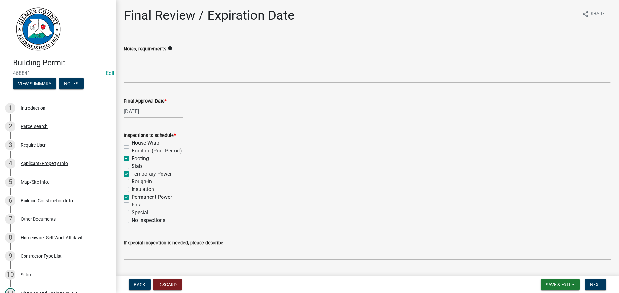
checkbox input "true"
checkbox input "false"
checkbox input "true"
checkbox input "false"
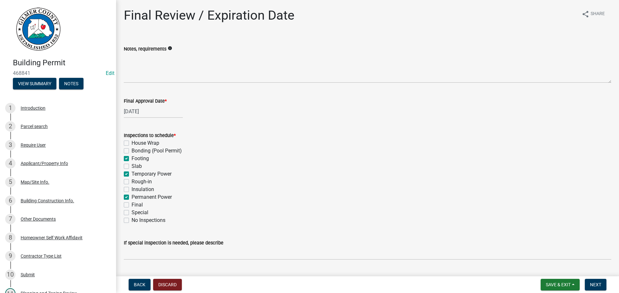
checkbox input "false"
click at [131, 205] on label "Final" at bounding box center [136, 205] width 11 height 8
click at [131, 205] on input "Final" at bounding box center [133, 203] width 4 height 4
checkbox input "true"
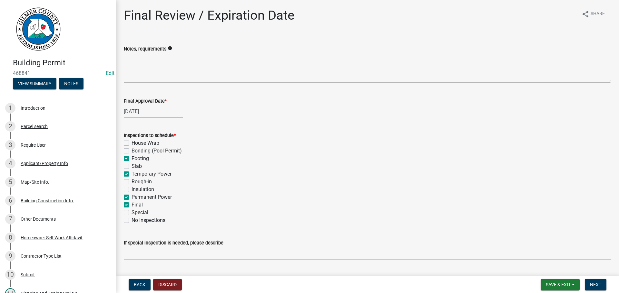
checkbox input "false"
checkbox input "true"
checkbox input "false"
checkbox input "true"
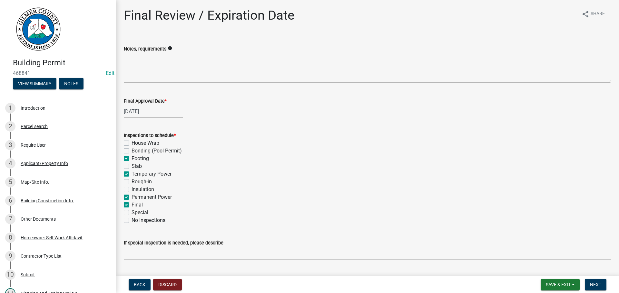
checkbox input "false"
checkbox input "true"
checkbox input "false"
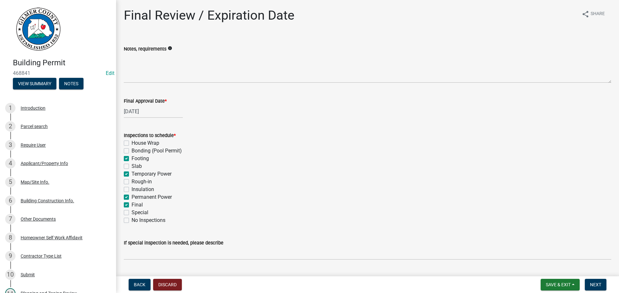
checkbox input "false"
click at [131, 181] on label "Rough-in" at bounding box center [141, 182] width 20 height 8
click at [131, 181] on input "Rough-in" at bounding box center [133, 180] width 4 height 4
checkbox input "true"
checkbox input "false"
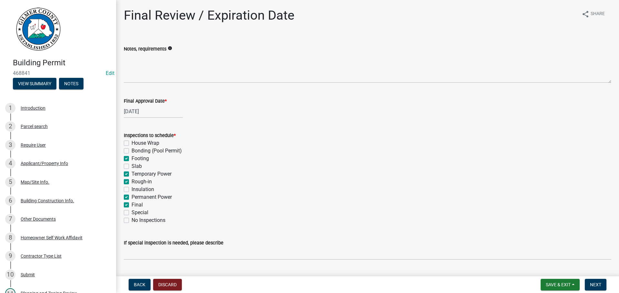
checkbox input "false"
checkbox input "true"
checkbox input "false"
checkbox input "true"
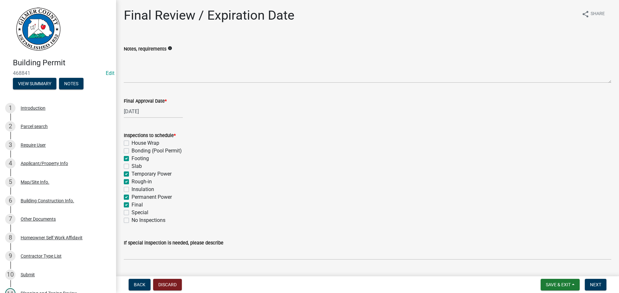
checkbox input "false"
checkbox input "true"
checkbox input "false"
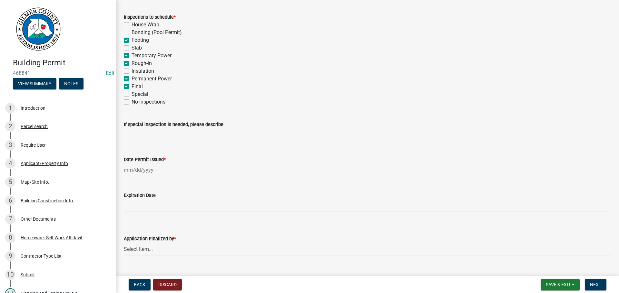
scroll to position [131, 0]
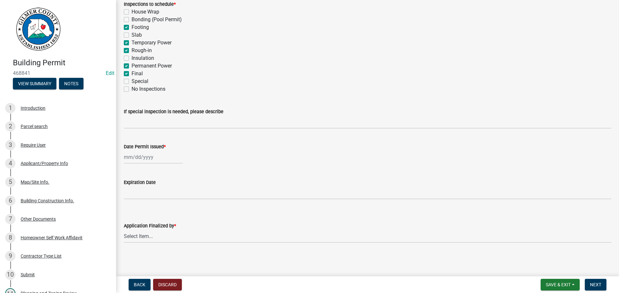
select select "8"
select select "2025"
click at [133, 158] on div "[PERSON_NAME] Feb Mar Apr [PERSON_NAME][DATE] Oct Nov [DATE] 1526 1527 1528 152…" at bounding box center [153, 157] width 59 height 13
click at [128, 232] on div "25" at bounding box center [130, 233] width 10 height 10
type input "[DATE]"
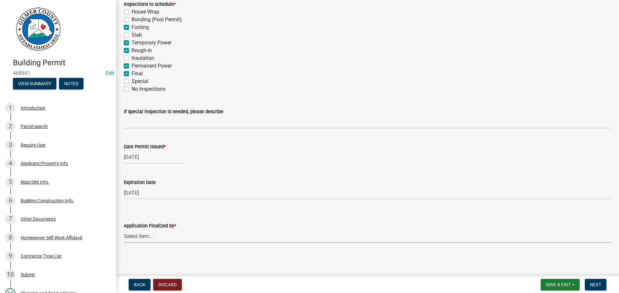
click at [147, 239] on select "Select Item... [PERSON_NAME] [PERSON_NAME] [PERSON_NAME] [PERSON_NAME] [PERSON_…" at bounding box center [367, 236] width 487 height 13
click at [124, 230] on select "Select Item... [PERSON_NAME] [PERSON_NAME] [PERSON_NAME] [PERSON_NAME] [PERSON_…" at bounding box center [367, 236] width 487 height 13
select select "f66b4cef-93c9-440c-84d8-a2c8d35cb7c1"
click at [599, 284] on span "Next" at bounding box center [595, 285] width 11 height 5
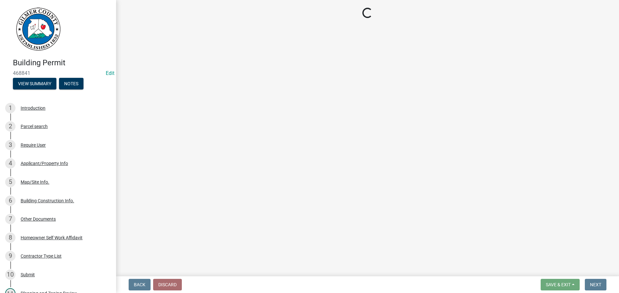
select select "2: 1"
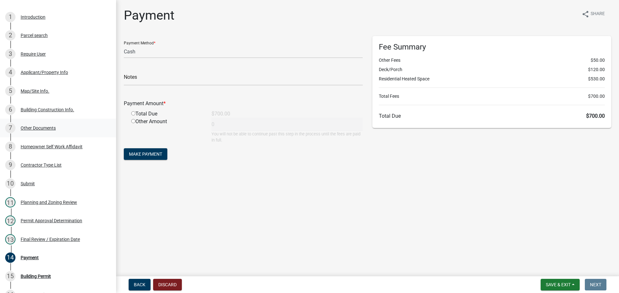
scroll to position [97, 0]
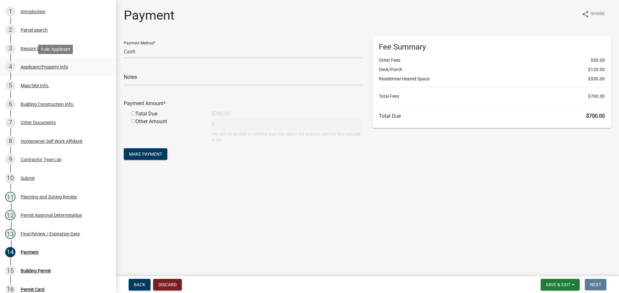
click at [39, 67] on div "Applicant/Property Info" at bounding box center [44, 67] width 47 height 5
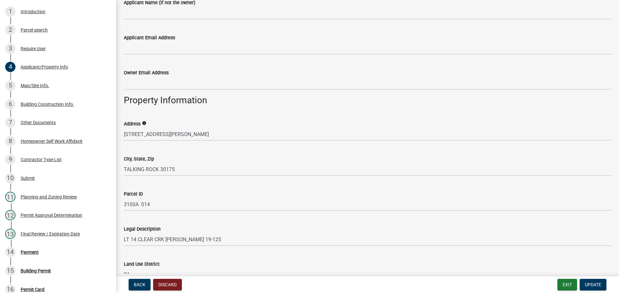
scroll to position [483, 0]
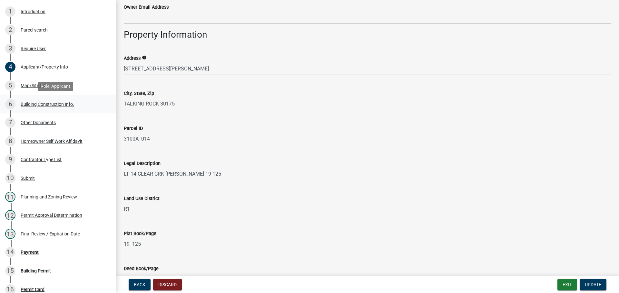
click at [40, 103] on div "Building Construction Info." at bounding box center [47, 104] width 53 height 5
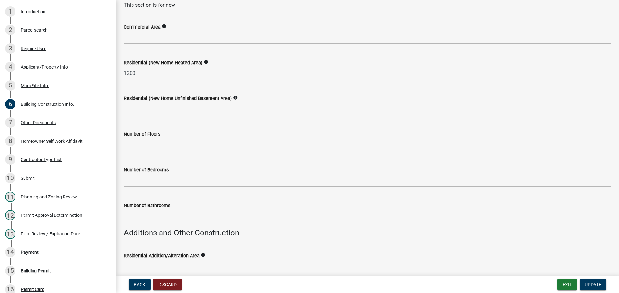
scroll to position [0, 0]
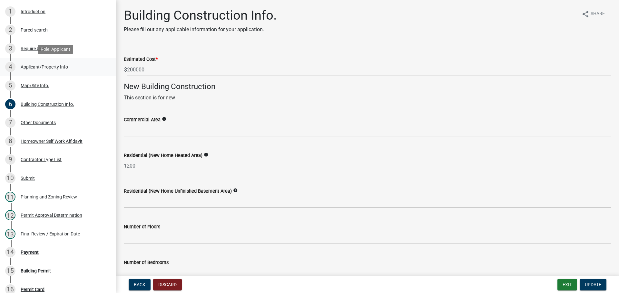
click at [37, 65] on div "Applicant/Property Info" at bounding box center [44, 67] width 47 height 5
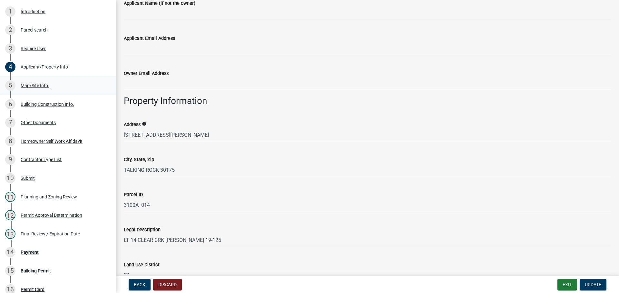
scroll to position [419, 0]
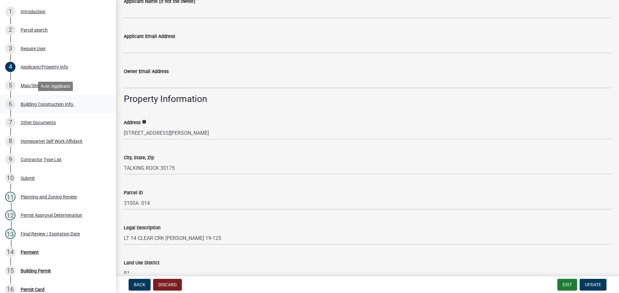
click at [30, 102] on div "Building Construction Info." at bounding box center [47, 104] width 53 height 5
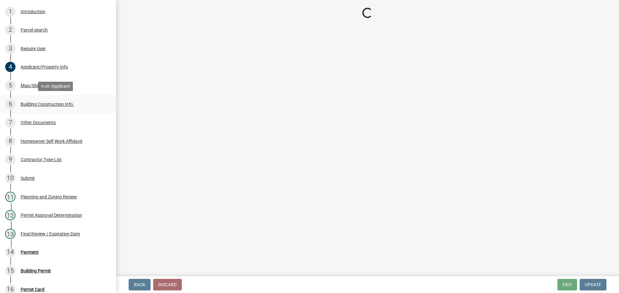
scroll to position [0, 0]
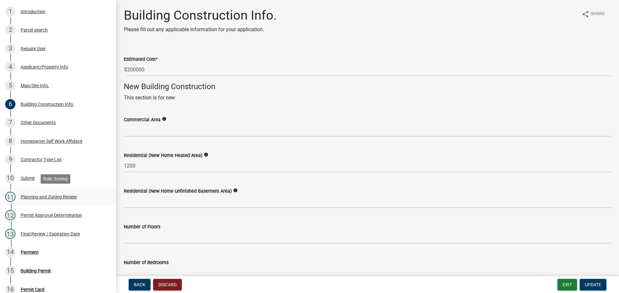
click at [24, 198] on div "Planning and Zoning Review" at bounding box center [49, 197] width 56 height 5
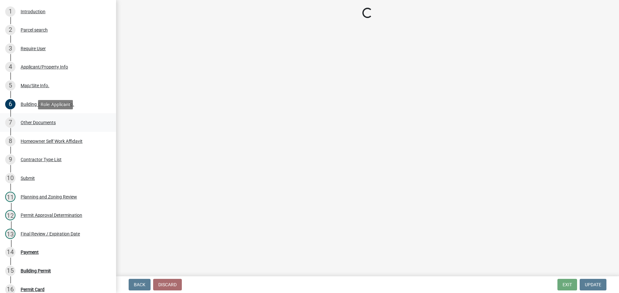
select select "b5c39336-92b9-49ce-a0a5-4e9e9babf743"
select select "f66b4cef-93c9-440c-84d8-a2c8d35cb7c1"
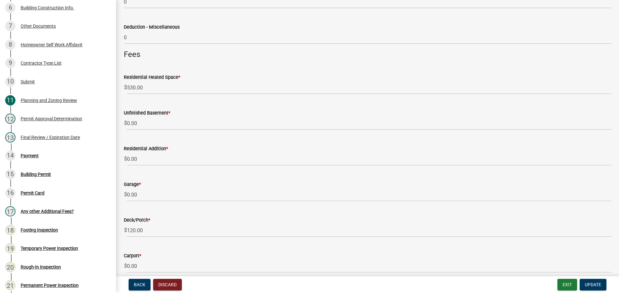
scroll to position [741, 0]
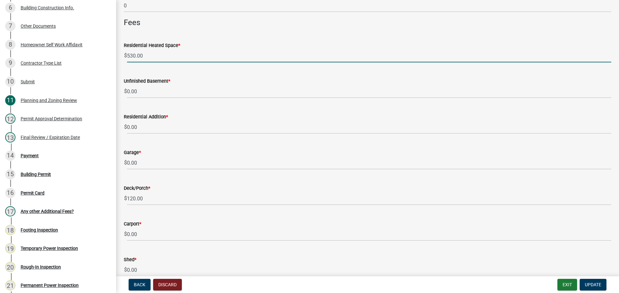
click at [132, 53] on input "530.00" at bounding box center [369, 55] width 484 height 13
type input "480.00"
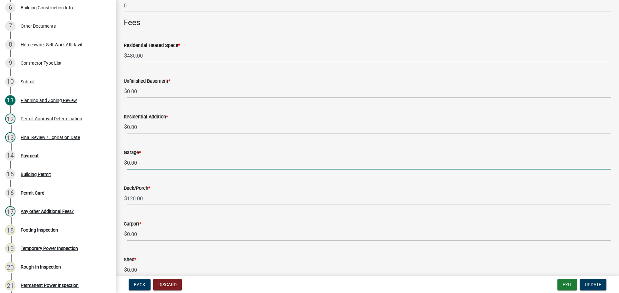
click at [377, 173] on wm-data-entity-input "Garage * $ 0.00" at bounding box center [367, 158] width 487 height 36
click at [593, 284] on span "Update" at bounding box center [592, 285] width 16 height 5
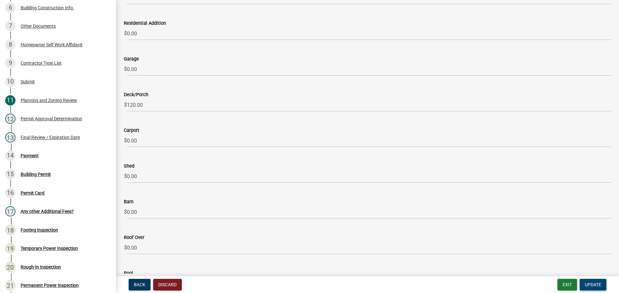
scroll to position [838, 0]
click at [598, 281] on button "Update" at bounding box center [592, 285] width 27 height 12
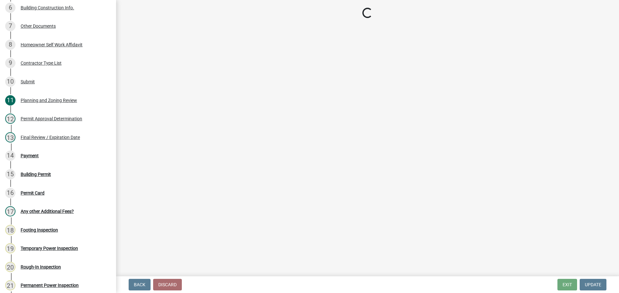
select select "2: 1"
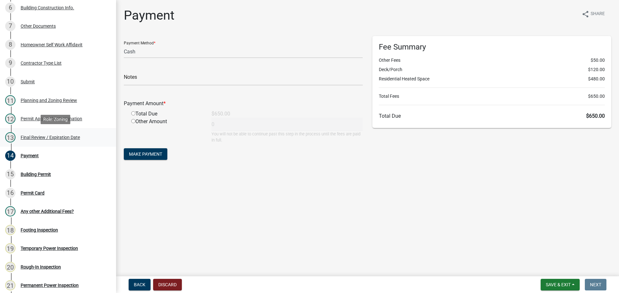
click at [33, 136] on div "Final Review / Expiration Date" at bounding box center [50, 137] width 59 height 5
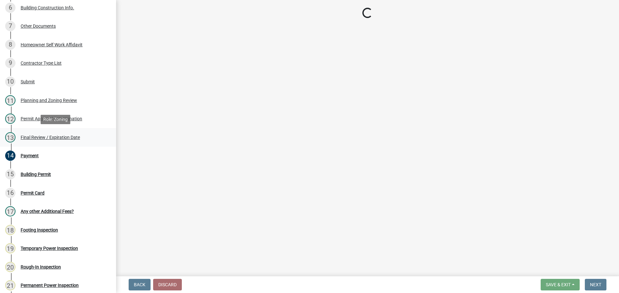
select select "f66b4cef-93c9-440c-84d8-a2c8d35cb7c1"
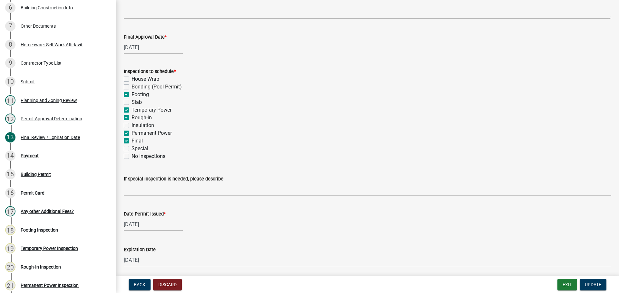
scroll to position [131, 0]
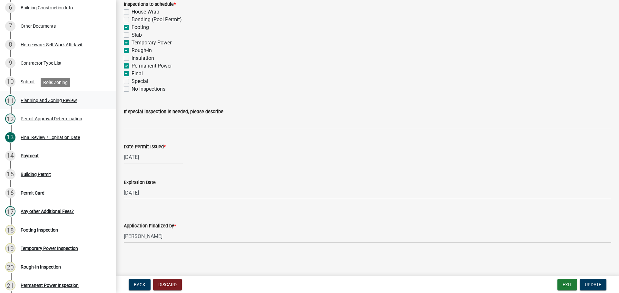
click at [49, 99] on div "Planning and Zoning Review" at bounding box center [49, 100] width 56 height 5
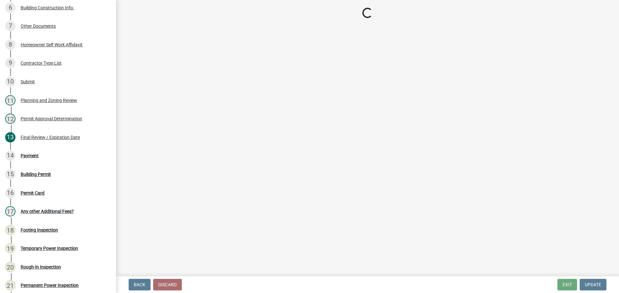
select select "b5c39336-92b9-49ce-a0a5-4e9e9babf743"
select select "f66b4cef-93c9-440c-84d8-a2c8d35cb7c1"
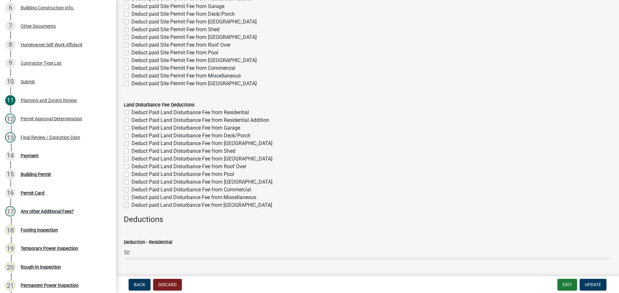
scroll to position [32, 0]
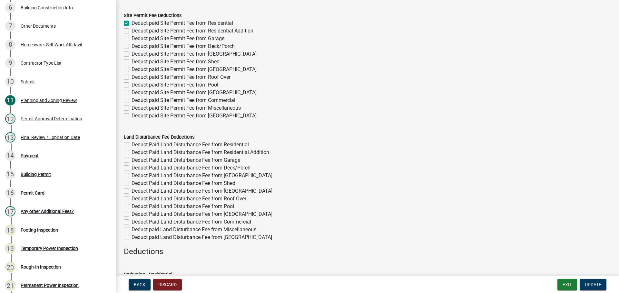
click at [131, 45] on label "Deduct paid Site Permit Fee from Deck/Porch" at bounding box center [182, 47] width 103 height 8
click at [131, 45] on input "Deduct paid Site Permit Fee from Deck/Porch" at bounding box center [133, 45] width 4 height 4
checkbox input "true"
checkbox input "false"
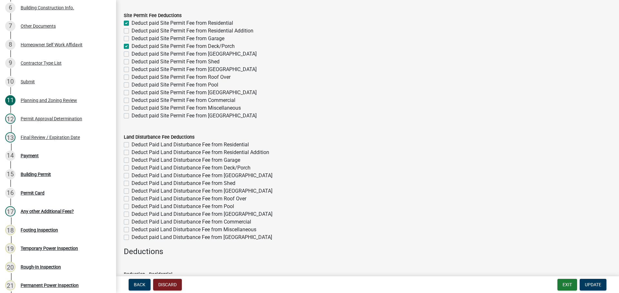
checkbox input "false"
checkbox input "true"
checkbox input "false"
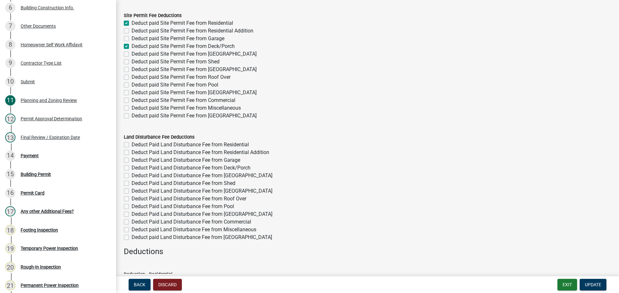
checkbox input "false"
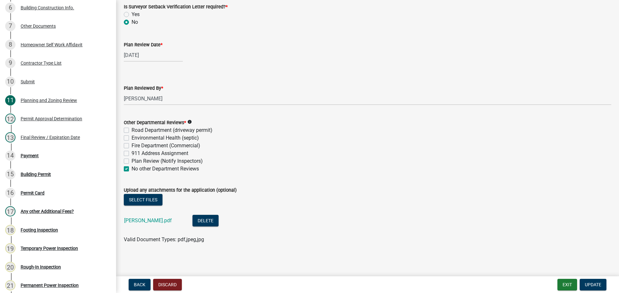
scroll to position [1668, 0]
click at [593, 283] on span "Update" at bounding box center [592, 285] width 16 height 5
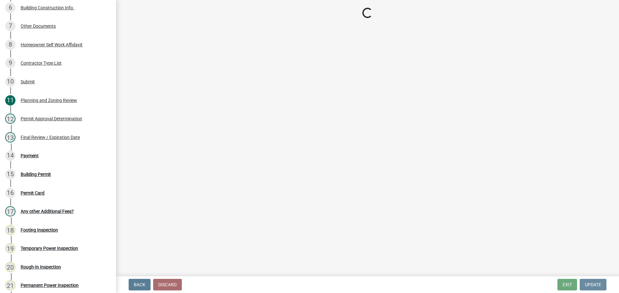
scroll to position [0, 0]
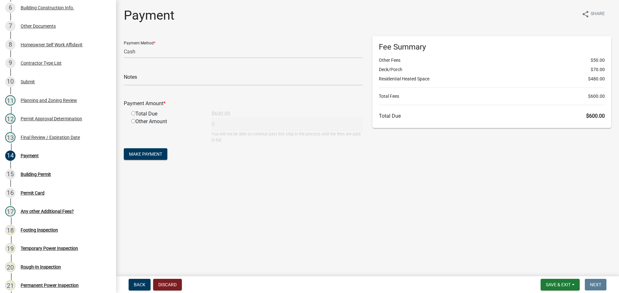
click at [178, 99] on div "Payment Amount * Total Due $600.00 Other Amount 0 You will not be able to conti…" at bounding box center [243, 117] width 239 height 53
click at [139, 153] on span "Make Payment" at bounding box center [145, 154] width 33 height 5
click at [133, 121] on input "radio" at bounding box center [133, 121] width 4 height 4
click at [141, 153] on span "Make Payment" at bounding box center [145, 154] width 33 height 5
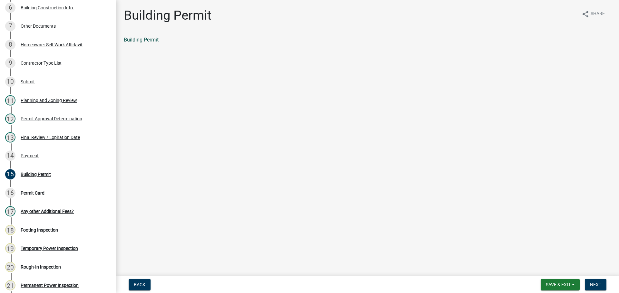
click at [150, 38] on link "Building Permit" at bounding box center [141, 40] width 35 height 6
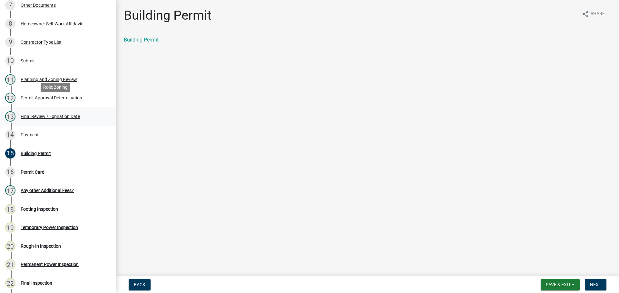
scroll to position [226, 0]
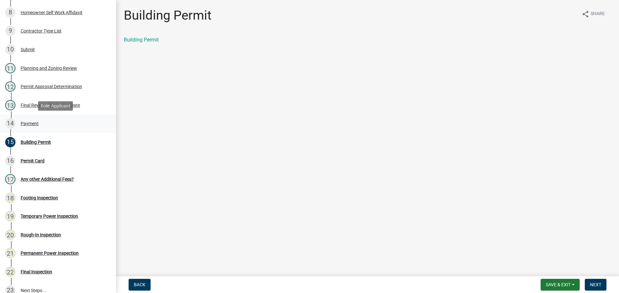
click at [24, 122] on div "Payment" at bounding box center [30, 123] width 18 height 5
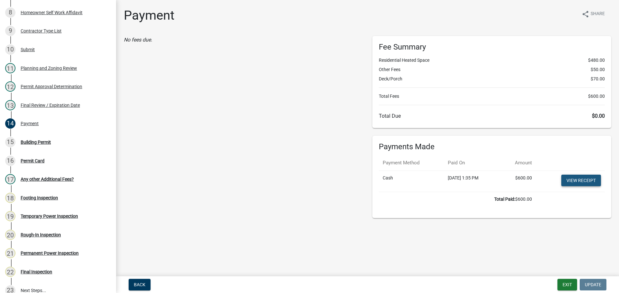
click at [578, 178] on link "View receipt" at bounding box center [581, 181] width 40 height 12
click at [34, 141] on div "Building Permit" at bounding box center [36, 142] width 30 height 5
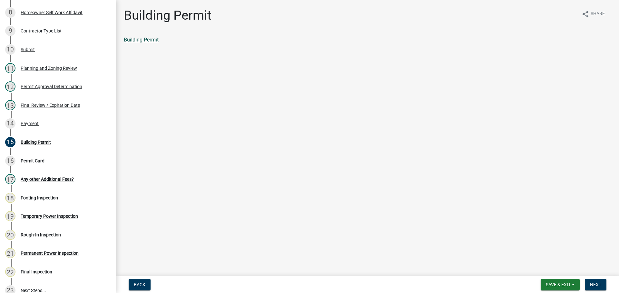
click at [148, 42] on link "Building Permit" at bounding box center [141, 40] width 35 height 6
click at [591, 284] on span "Next" at bounding box center [595, 285] width 11 height 5
click at [593, 285] on span "Next" at bounding box center [595, 285] width 11 height 5
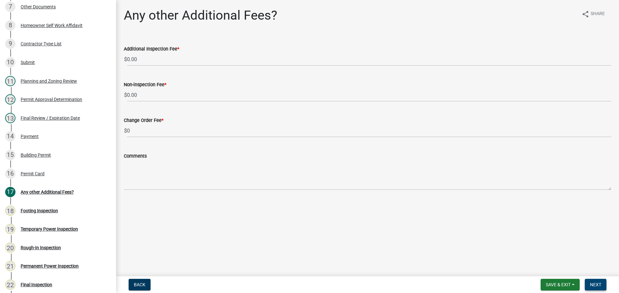
scroll to position [257, 0]
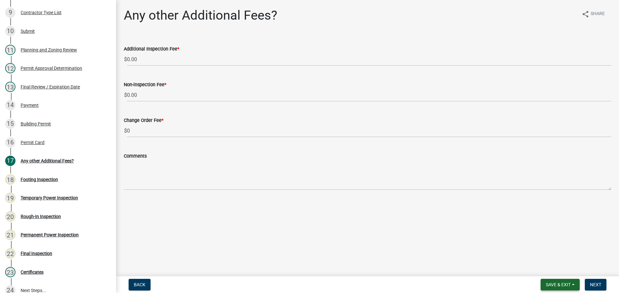
click at [561, 284] on span "Save & Exit" at bounding box center [557, 285] width 25 height 5
click at [552, 271] on button "Save & Exit" at bounding box center [554, 268] width 52 height 15
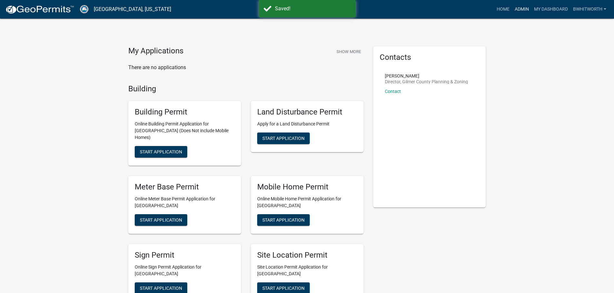
click at [519, 7] on link "Admin" at bounding box center [521, 9] width 19 height 12
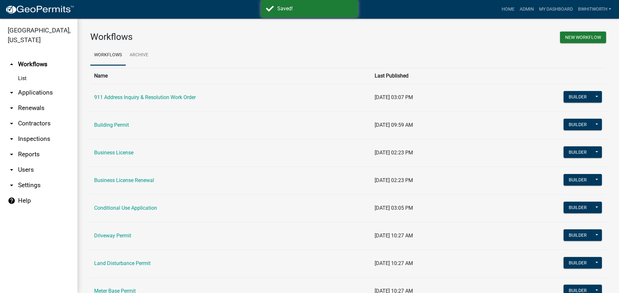
click at [44, 93] on link "arrow_drop_down Applications" at bounding box center [38, 92] width 77 height 15
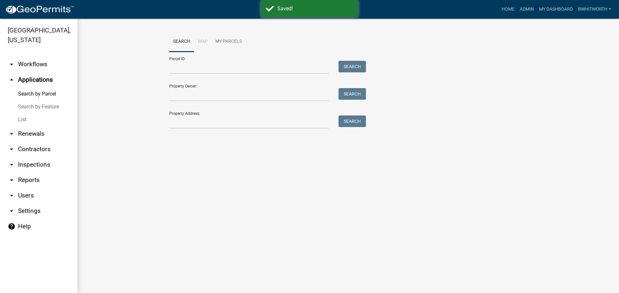
click at [26, 116] on link "List" at bounding box center [38, 119] width 77 height 13
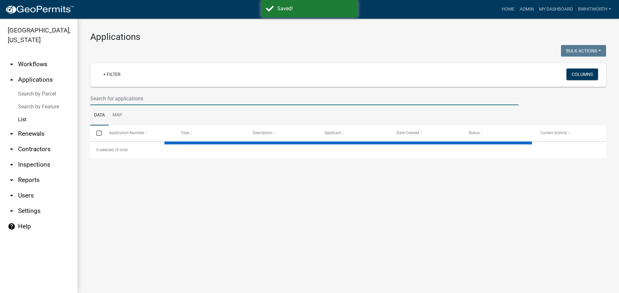
click at [119, 98] on input "text" at bounding box center [304, 98] width 428 height 13
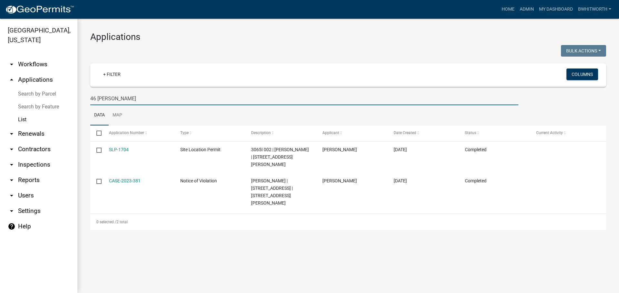
drag, startPoint x: 121, startPoint y: 98, endPoint x: 88, endPoint y: 98, distance: 32.9
click at [88, 98] on div "46 [PERSON_NAME]" at bounding box center [304, 98] width 438 height 13
click at [164, 100] on input "46 [PERSON_NAME]" at bounding box center [304, 98] width 428 height 13
click at [183, 43] on div "Applications Bulk Actions Void Expire Lock Withdraw + Filter Columns 46 [PERSON…" at bounding box center [347, 131] width 541 height 224
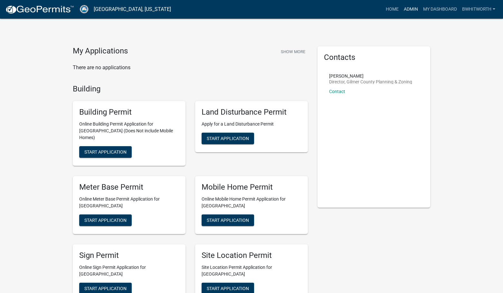
click at [408, 10] on link "Admin" at bounding box center [410, 9] width 19 height 12
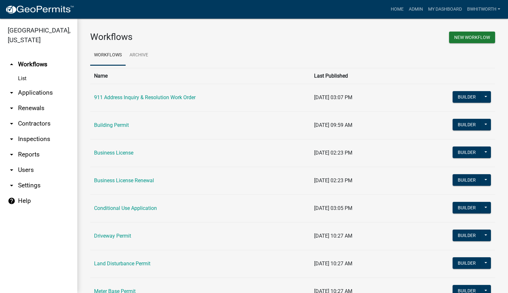
click at [28, 91] on link "arrow_drop_down Applications" at bounding box center [38, 92] width 77 height 15
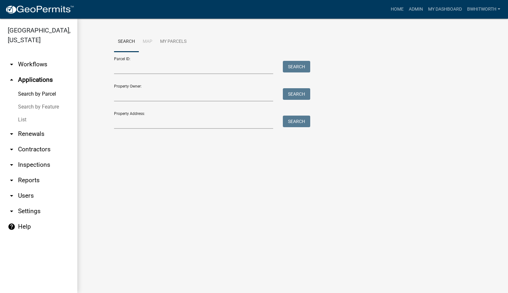
click at [18, 115] on link "List" at bounding box center [38, 119] width 77 height 13
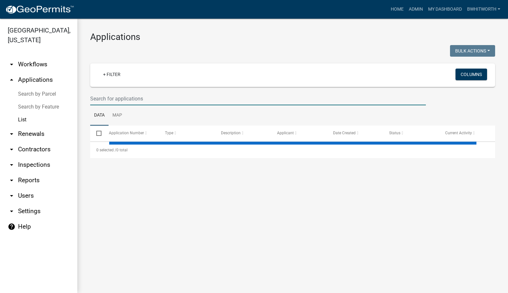
click at [105, 99] on input "text" at bounding box center [258, 98] width 336 height 13
select select "3: 100"
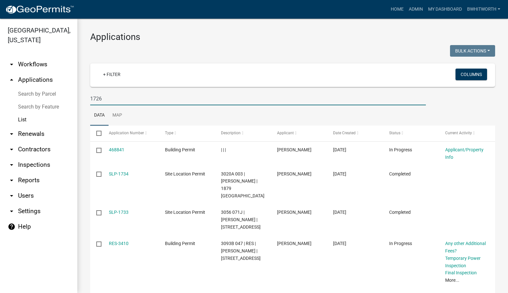
type input "1726"
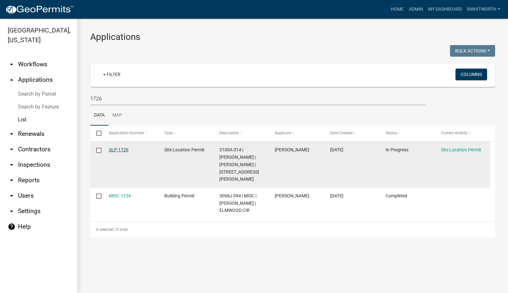
click at [116, 149] on link "SLP-1726" at bounding box center [119, 149] width 20 height 5
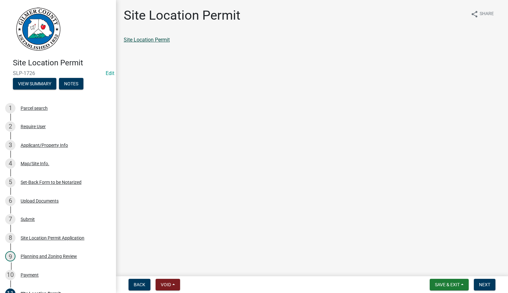
click at [152, 38] on link "Site Location Permit" at bounding box center [147, 40] width 46 height 6
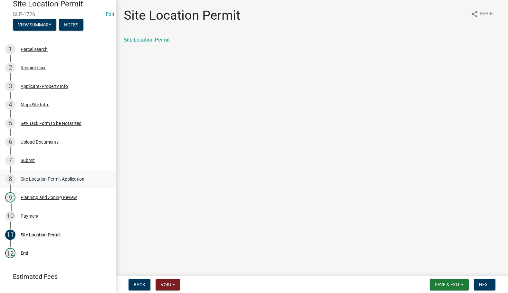
scroll to position [64, 0]
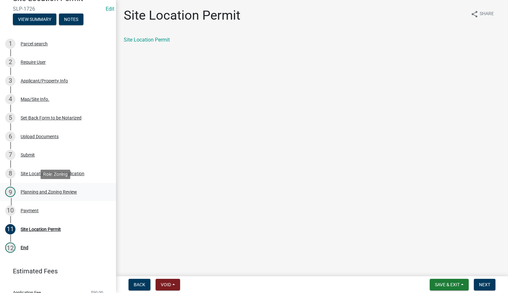
click at [53, 191] on div "Planning and Zoning Review" at bounding box center [49, 192] width 56 height 5
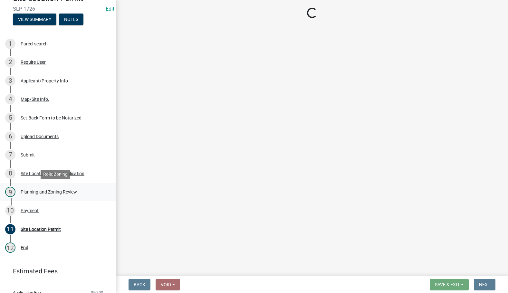
select select "f66b4cef-93c9-440c-84d8-a2c8d35cb7c1"
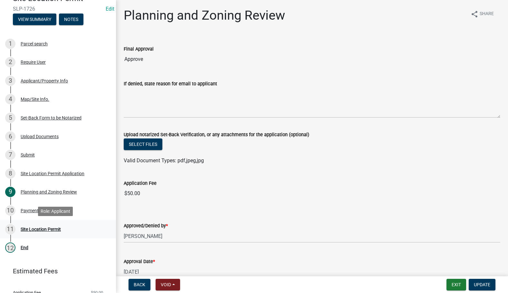
click at [30, 229] on div "Site Location Permit" at bounding box center [41, 229] width 40 height 5
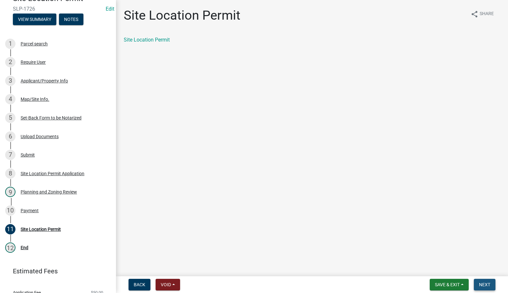
click at [482, 283] on span "Next" at bounding box center [484, 284] width 11 height 5
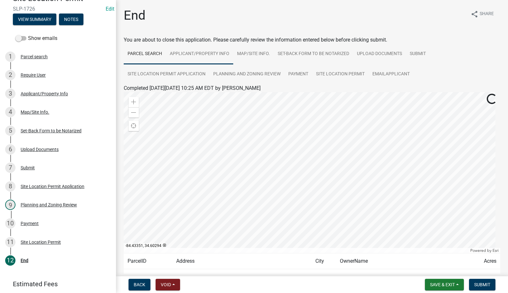
click at [193, 52] on link "Applicant/Property Info" at bounding box center [199, 54] width 67 height 21
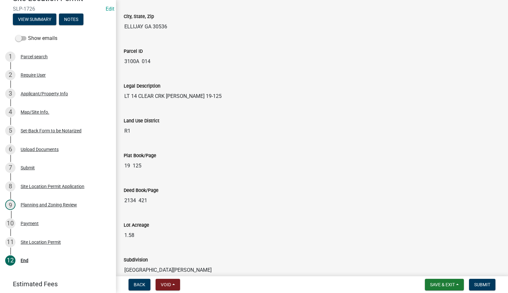
scroll to position [692, 0]
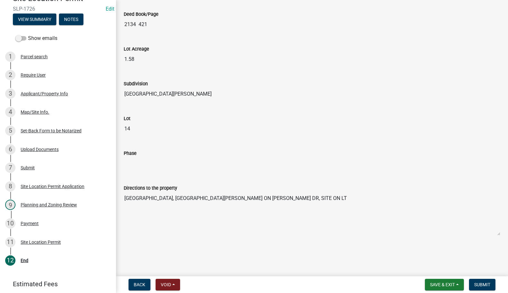
drag, startPoint x: 124, startPoint y: 197, endPoint x: 275, endPoint y: 201, distance: 151.8
click at [275, 201] on textarea "[GEOGRAPHIC_DATA], [GEOGRAPHIC_DATA][PERSON_NAME] ON [PERSON_NAME] DR, SITE ON …" at bounding box center [312, 214] width 377 height 44
click at [485, 283] on span "Submit" at bounding box center [482, 284] width 16 height 5
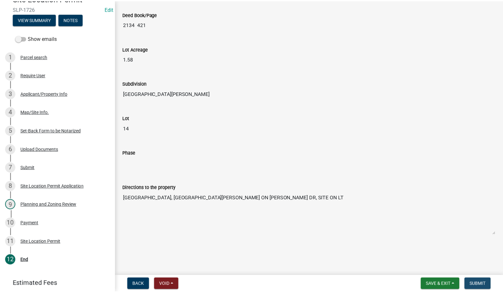
scroll to position [0, 0]
